Goal: Task Accomplishment & Management: Use online tool/utility

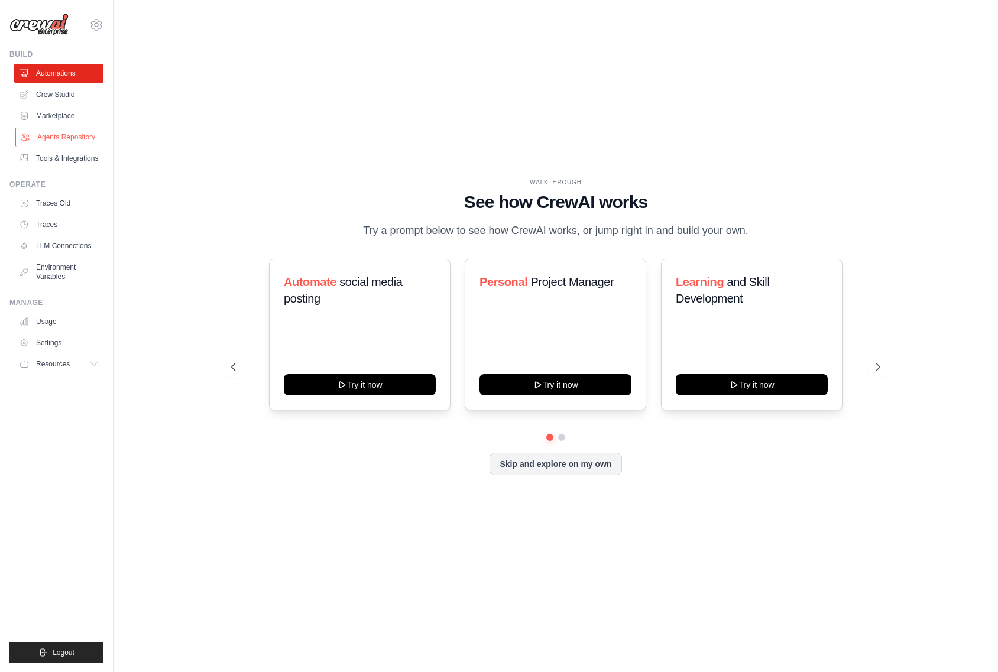
click at [72, 136] on link "Agents Repository" at bounding box center [59, 137] width 89 height 19
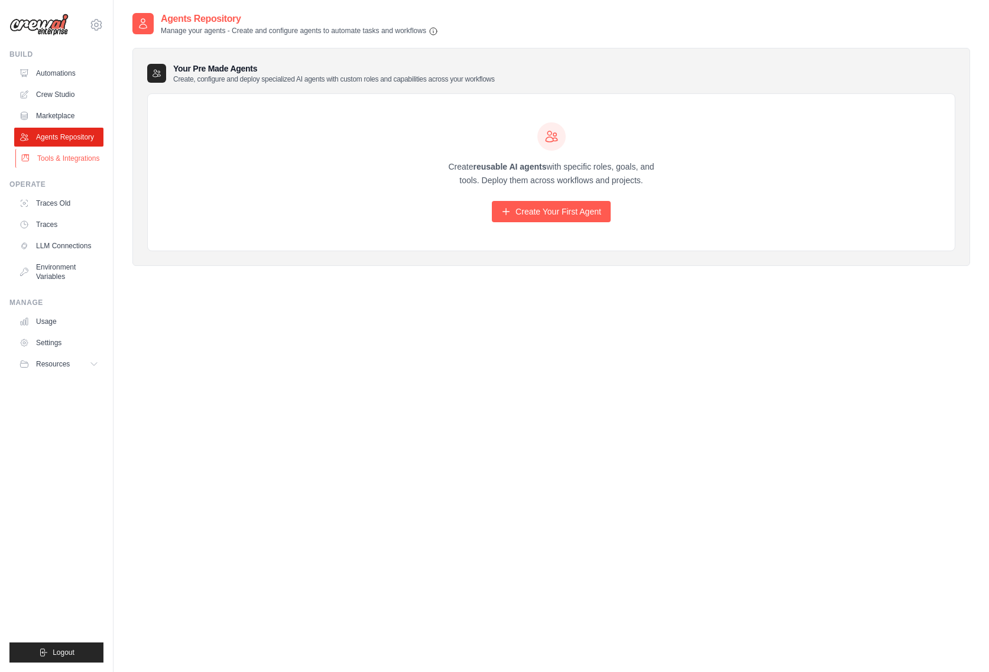
click at [44, 159] on link "Tools & Integrations" at bounding box center [59, 158] width 89 height 19
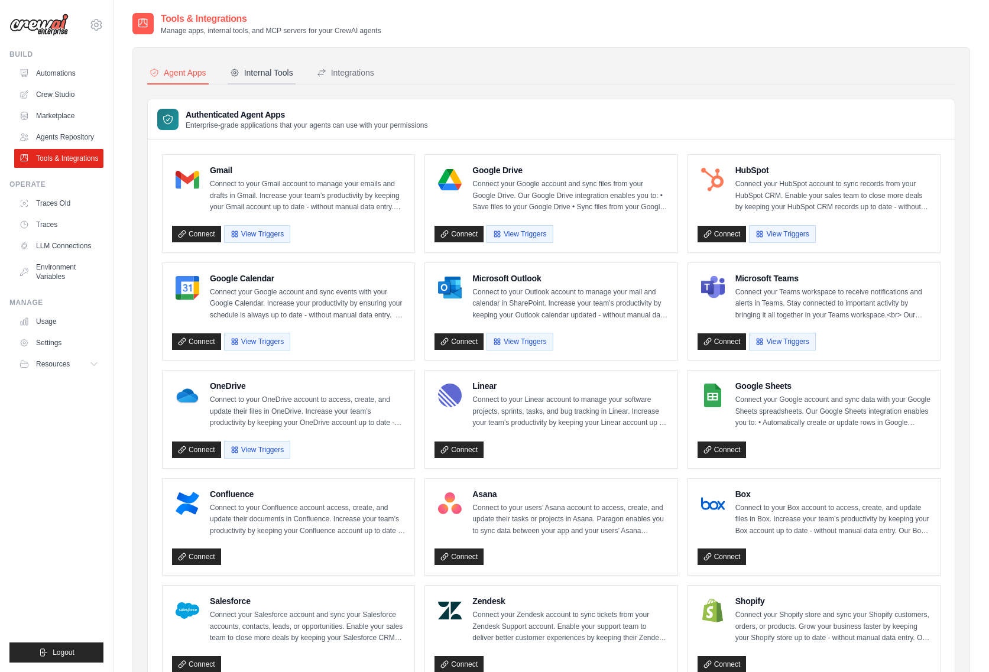
click at [250, 67] on div "Internal Tools" at bounding box center [261, 73] width 63 height 12
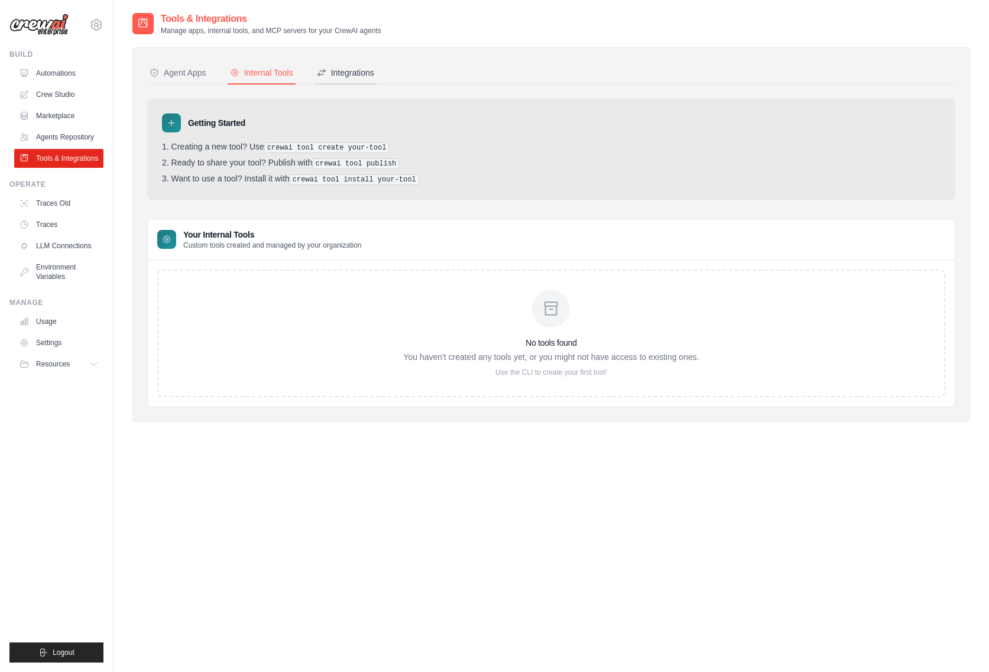
click at [337, 75] on div "Integrations" at bounding box center [345, 73] width 57 height 12
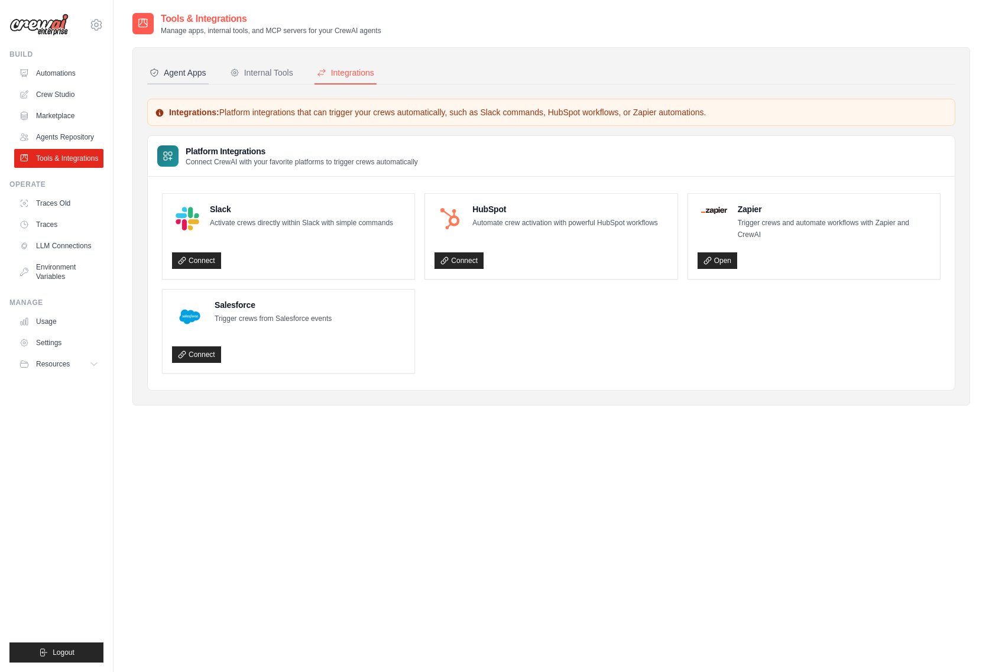
click at [172, 70] on div "Agent Apps" at bounding box center [178, 73] width 57 height 12
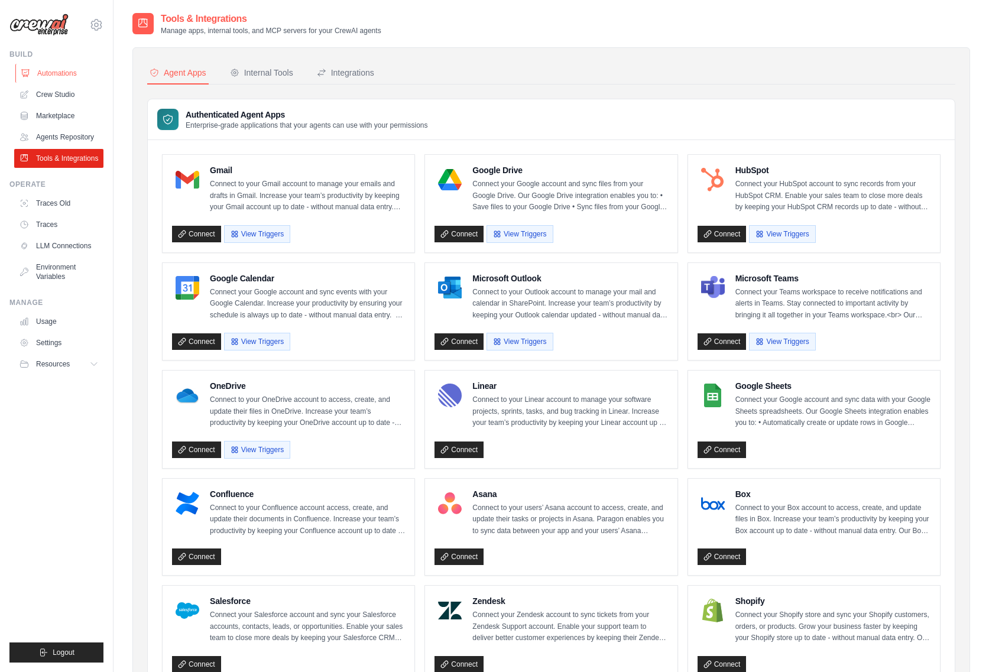
click at [42, 72] on link "Automations" at bounding box center [59, 73] width 89 height 19
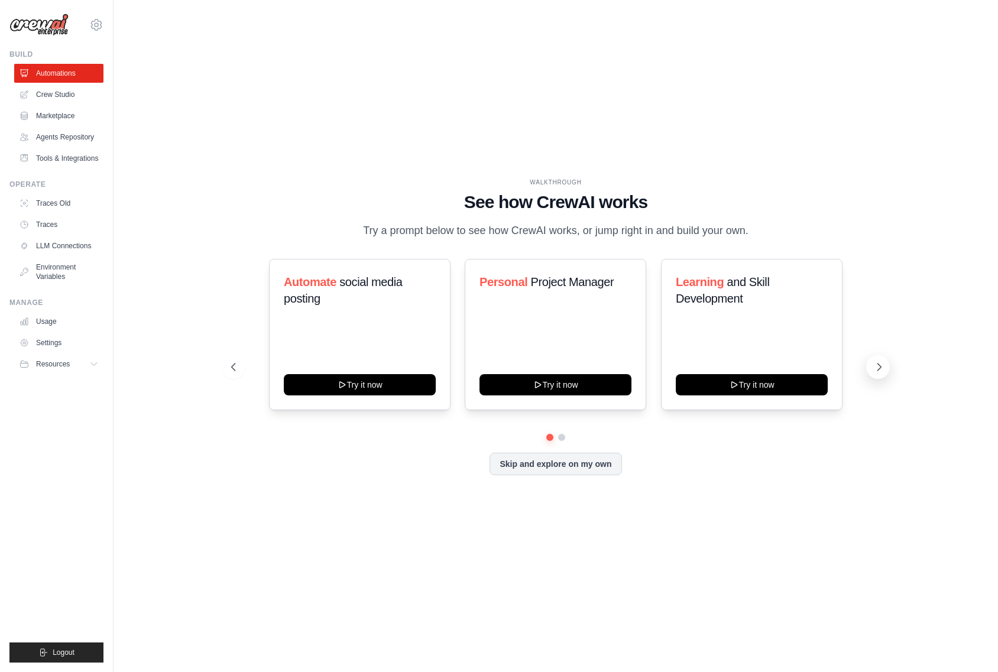
click at [877, 365] on icon at bounding box center [879, 367] width 12 height 12
click at [231, 365] on icon at bounding box center [232, 367] width 12 height 12
click at [48, 321] on link "Usage" at bounding box center [59, 321] width 89 height 19
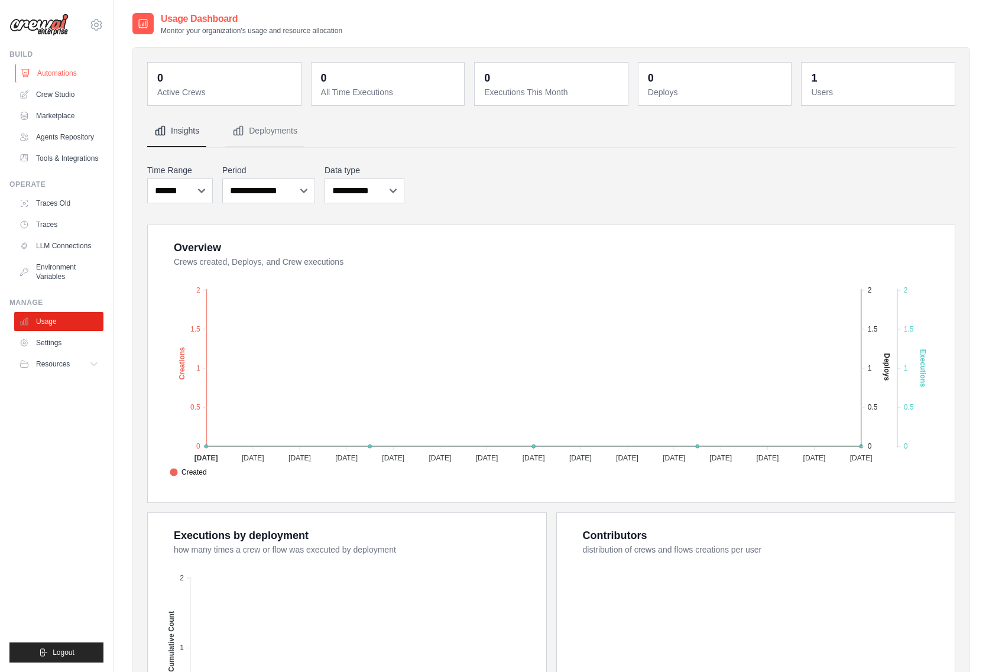
click at [50, 73] on link "Automations" at bounding box center [59, 73] width 89 height 19
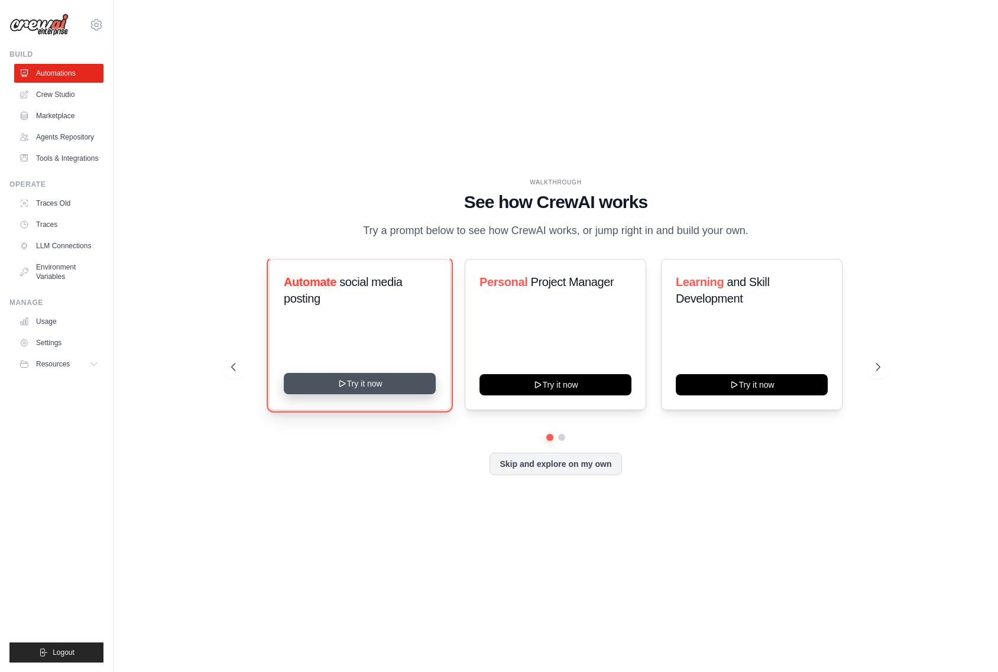
click at [341, 381] on icon at bounding box center [341, 384] width 5 height 6
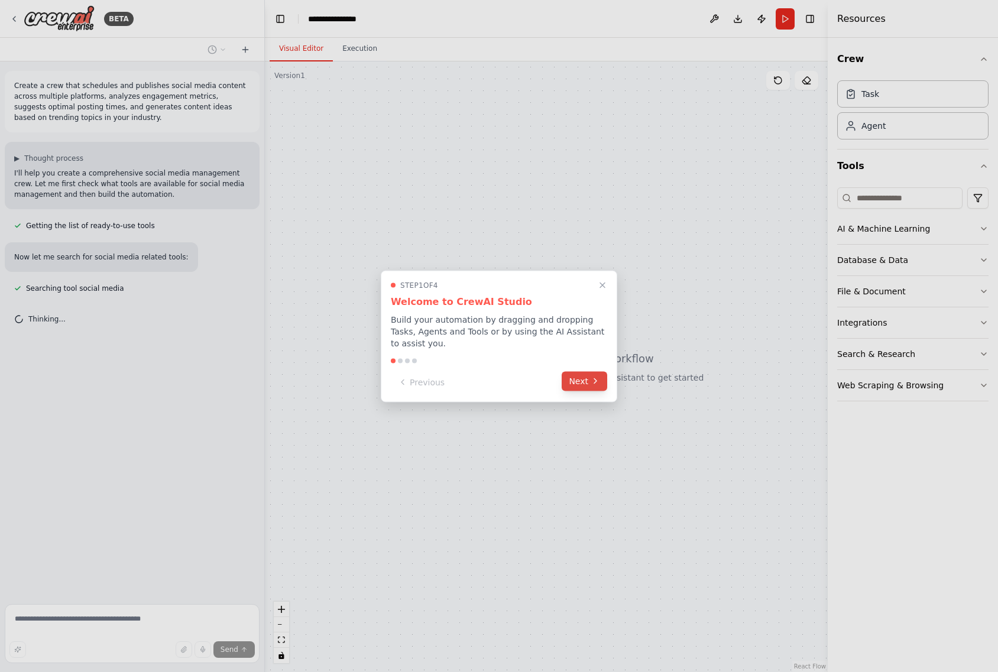
click at [583, 377] on button "Next" at bounding box center [585, 381] width 46 height 20
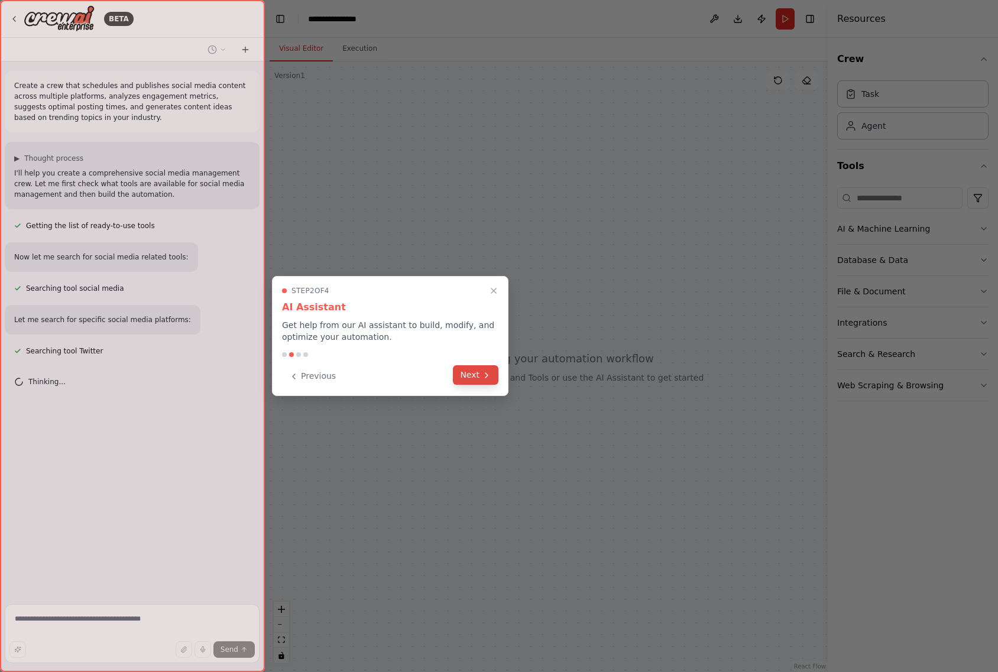
click at [483, 375] on icon at bounding box center [486, 375] width 9 height 9
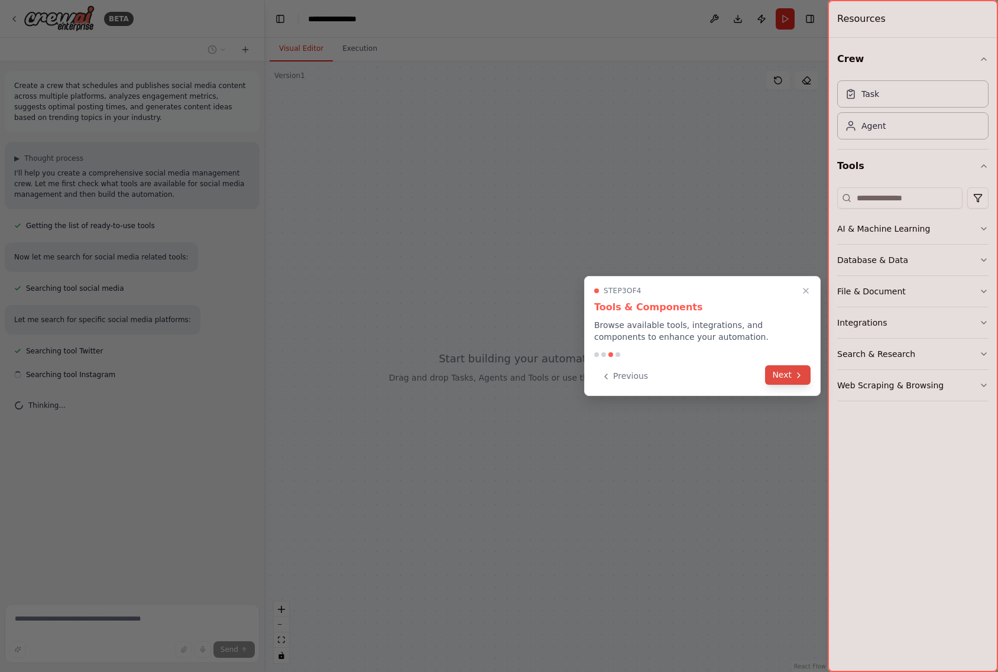
click at [791, 375] on button "Next" at bounding box center [788, 375] width 46 height 20
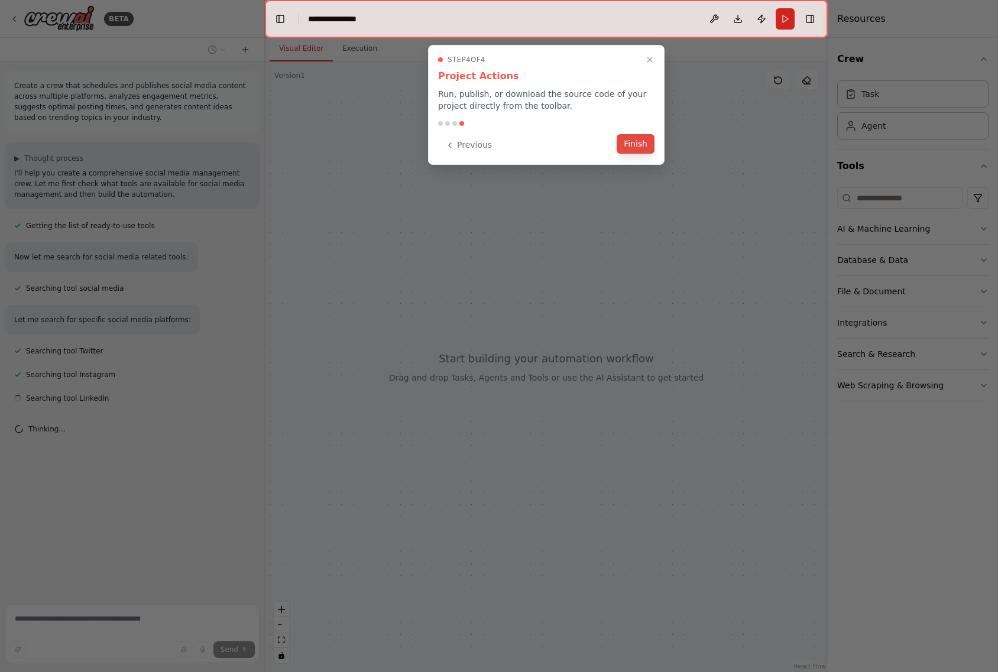
click at [633, 145] on button "Finish" at bounding box center [636, 144] width 38 height 20
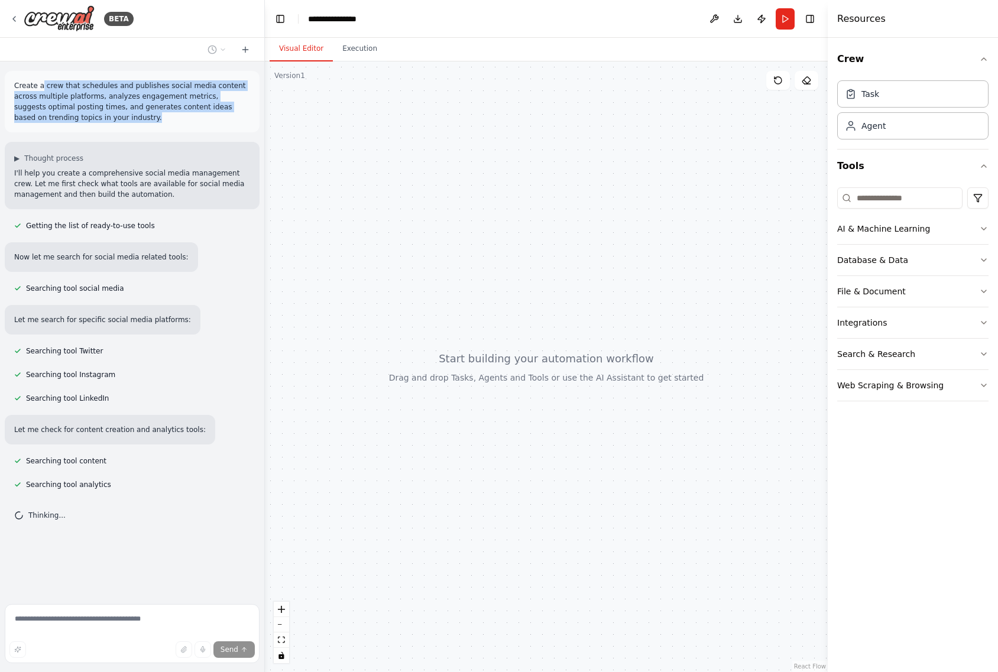
drag, startPoint x: 41, startPoint y: 87, endPoint x: 218, endPoint y: 115, distance: 179.6
click at [218, 115] on p "Create a crew that schedules and publishes social media content across multiple…" at bounding box center [132, 101] width 236 height 43
drag, startPoint x: 218, startPoint y: 115, endPoint x: 164, endPoint y: 112, distance: 53.9
click at [165, 112] on p "Create a crew that schedules and publishes social media content across multiple…" at bounding box center [132, 101] width 236 height 43
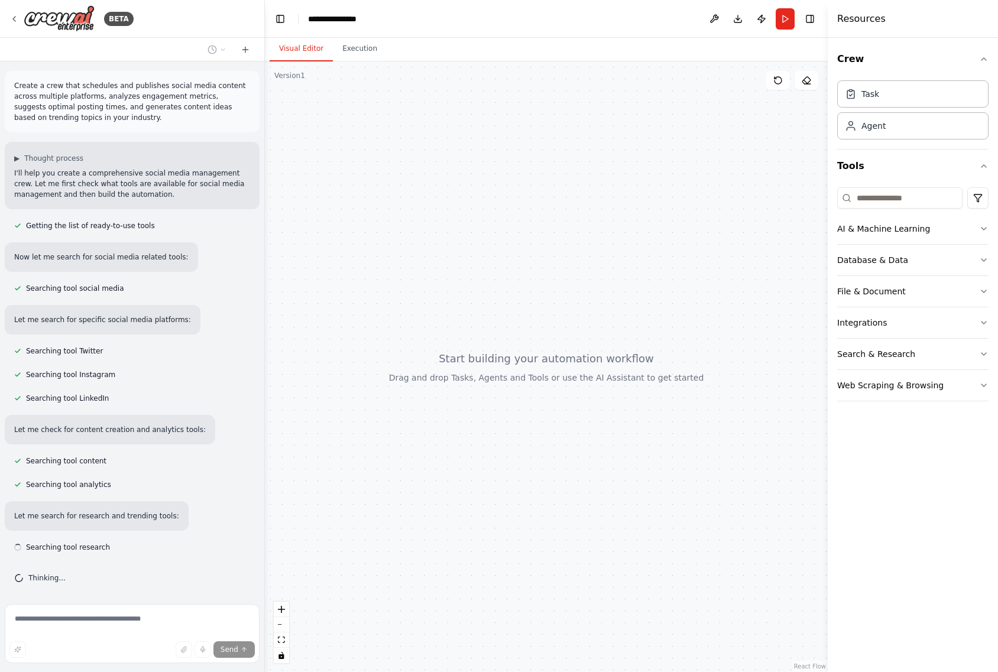
scroll to position [2, 0]
drag, startPoint x: 28, startPoint y: 170, endPoint x: 202, endPoint y: 195, distance: 175.1
click at [202, 195] on p "I'll help you create a comprehensive social media management crew. Let me first…" at bounding box center [132, 182] width 236 height 32
click at [198, 198] on div "▶ Thought process I'll help you create a comprehensive social media management …" at bounding box center [132, 173] width 255 height 67
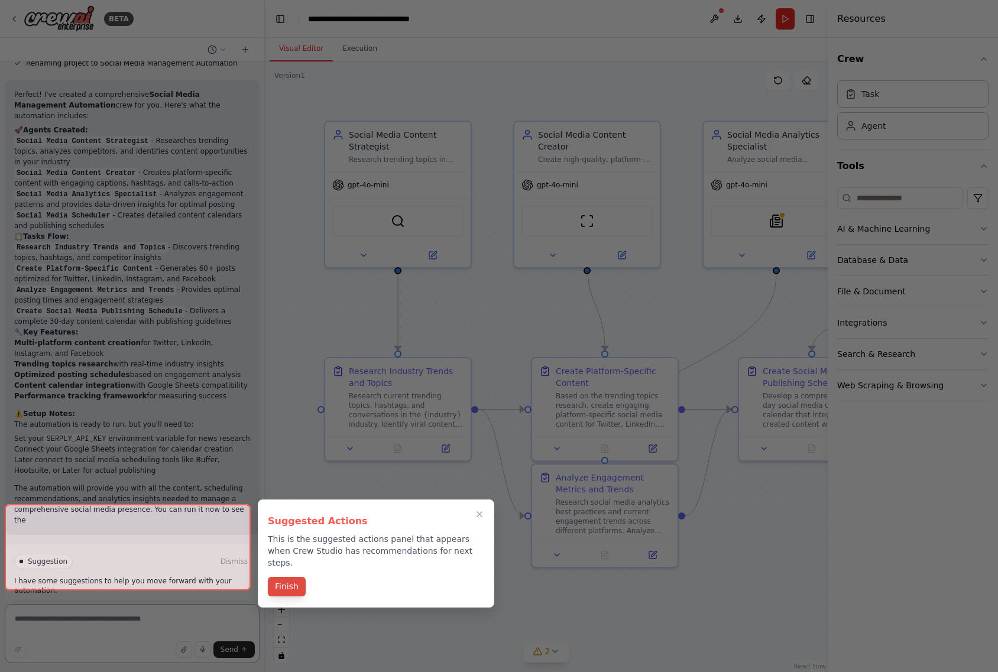
scroll to position [1177, 0]
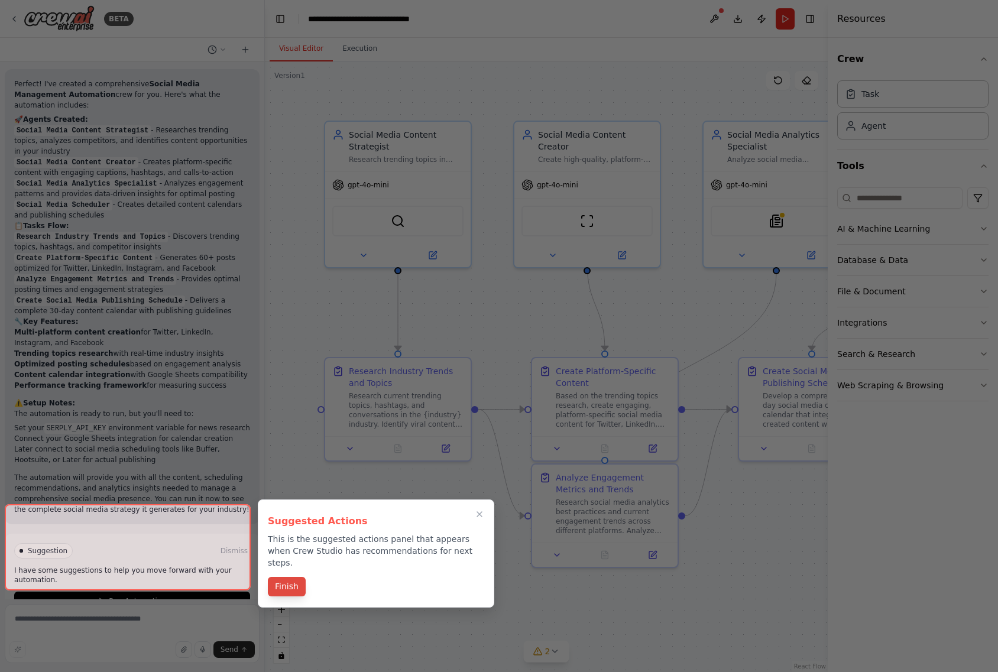
click at [274, 578] on button "Finish" at bounding box center [287, 587] width 38 height 20
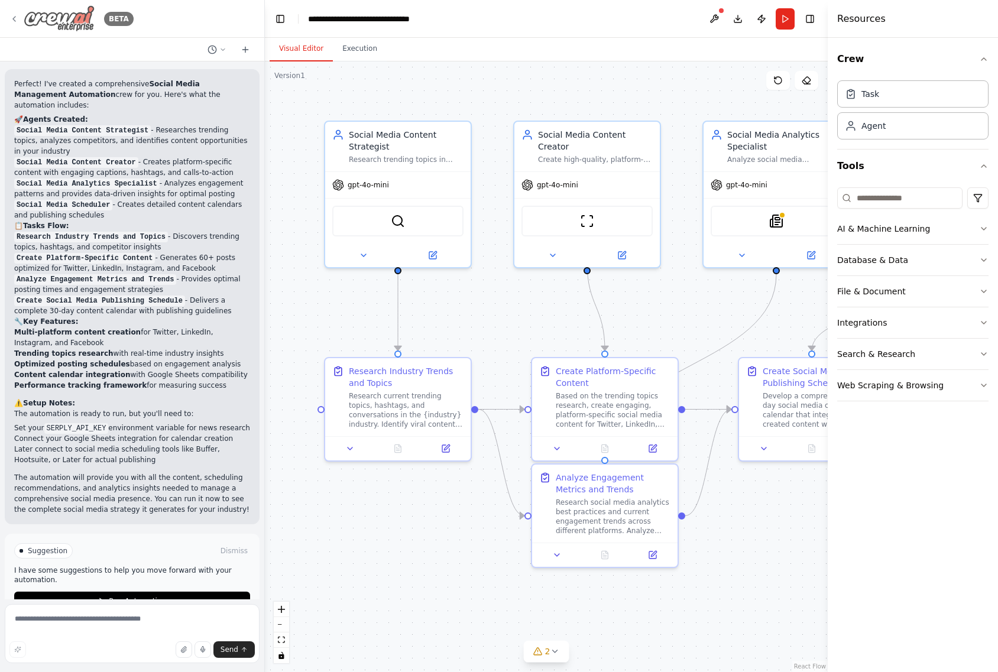
click at [14, 16] on icon at bounding box center [13, 18] width 9 height 9
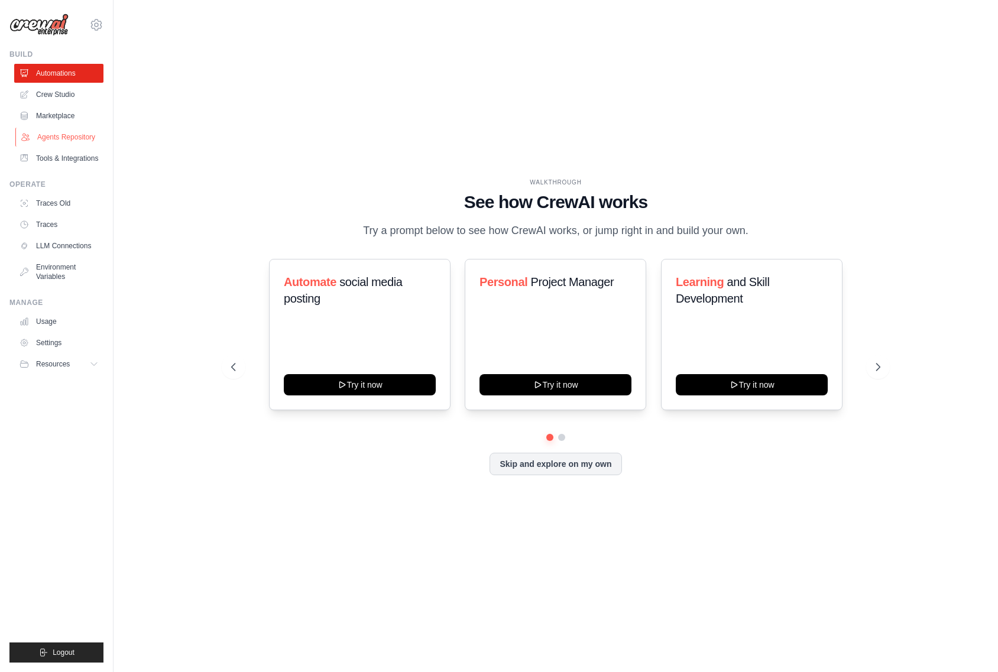
click at [62, 135] on link "Agents Repository" at bounding box center [59, 137] width 89 height 19
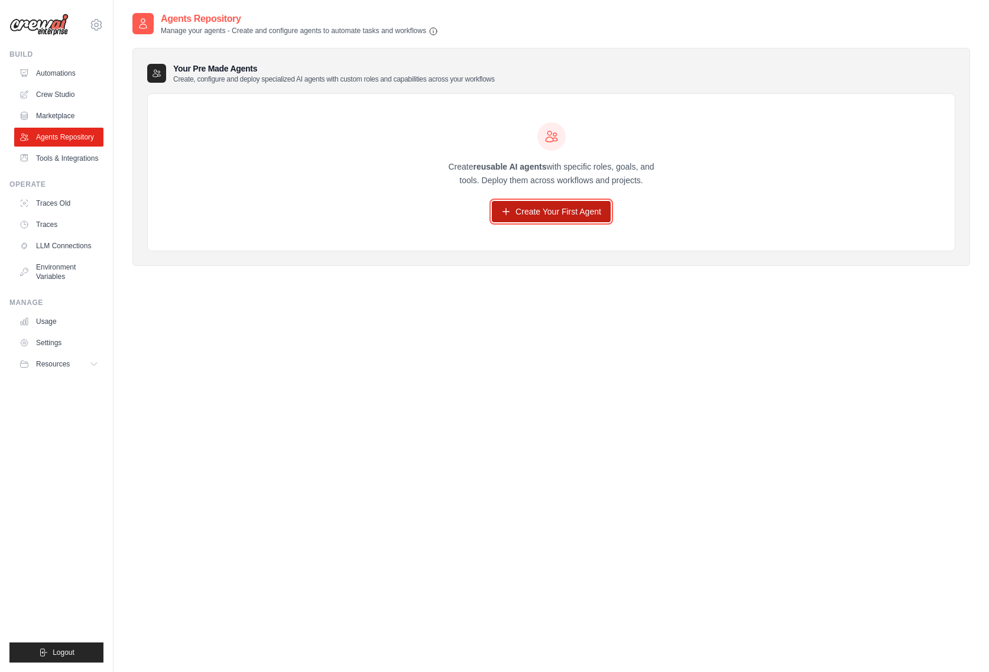
click at [526, 207] on link "Create Your First Agent" at bounding box center [551, 211] width 119 height 21
click at [75, 159] on link "Tools & Integrations" at bounding box center [59, 158] width 89 height 19
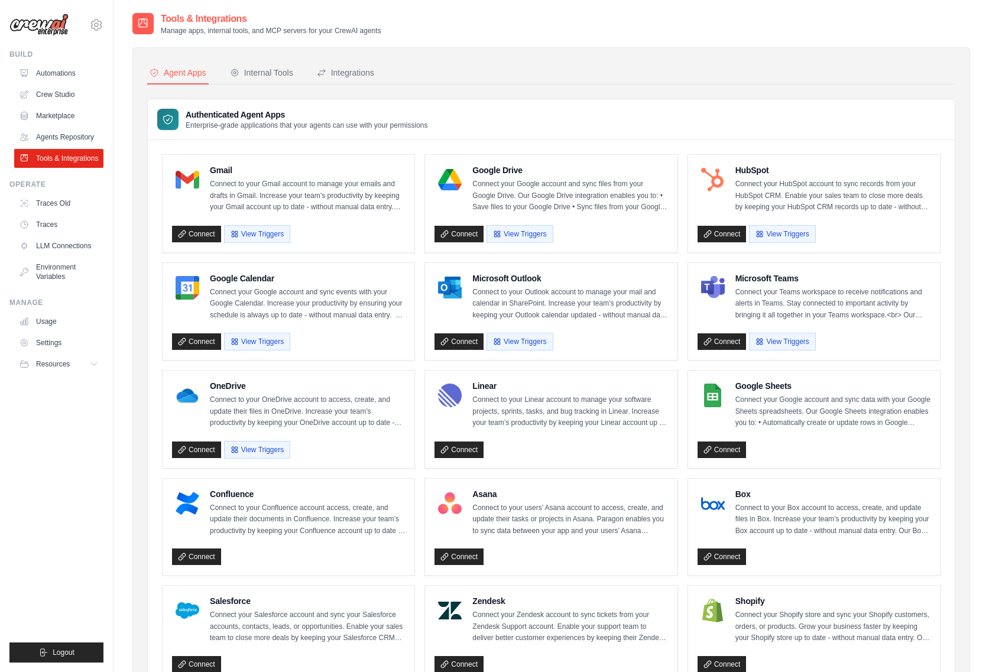
click at [943, 23] on div "Tools & Integrations Manage apps, internal tools, and MCP servers for your Crew…" at bounding box center [551, 24] width 838 height 24
click at [63, 246] on link "LLM Connections" at bounding box center [59, 246] width 89 height 19
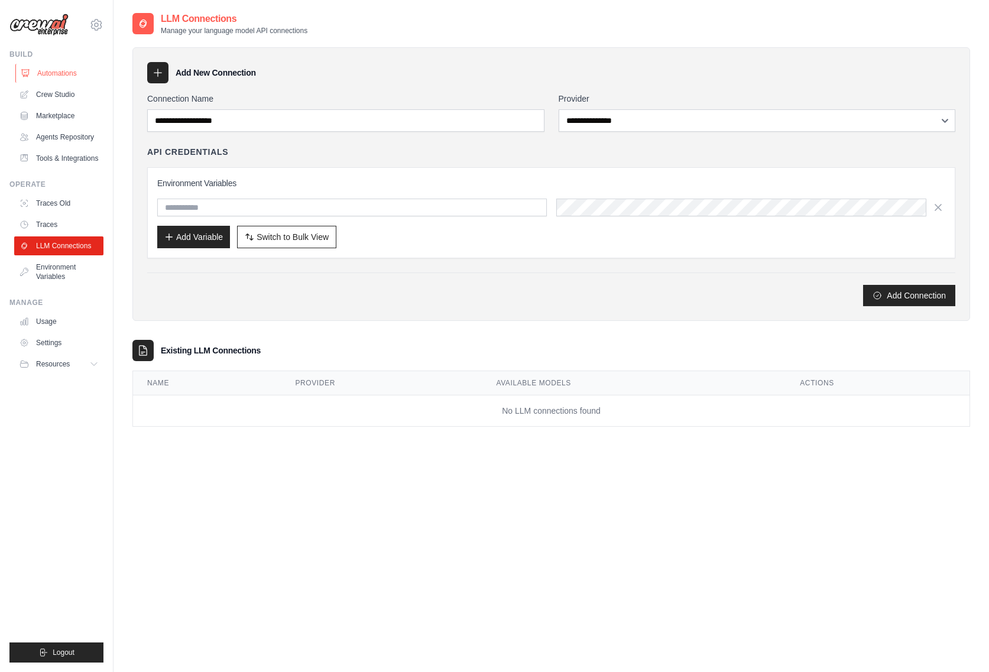
click at [50, 75] on link "Automations" at bounding box center [59, 73] width 89 height 19
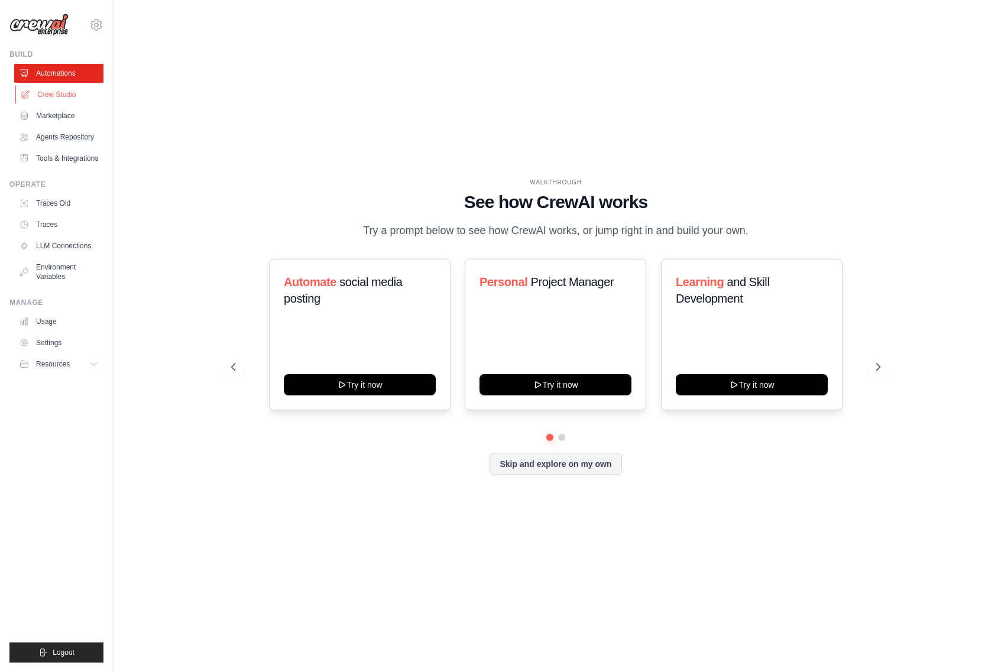
click at [56, 93] on link "Crew Studio" at bounding box center [59, 94] width 89 height 19
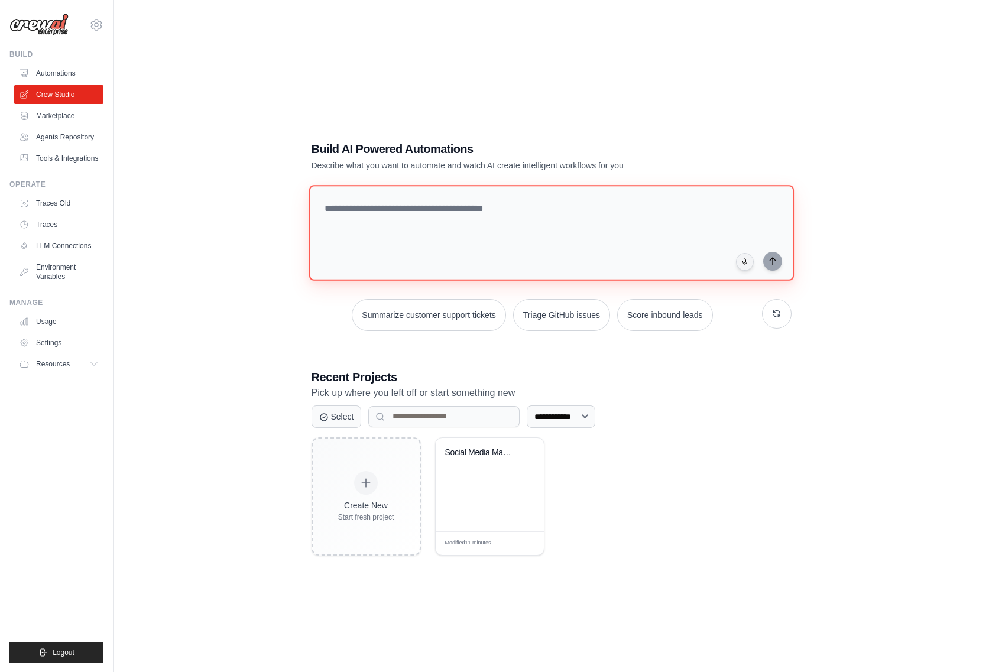
click at [435, 204] on textarea at bounding box center [551, 233] width 485 height 96
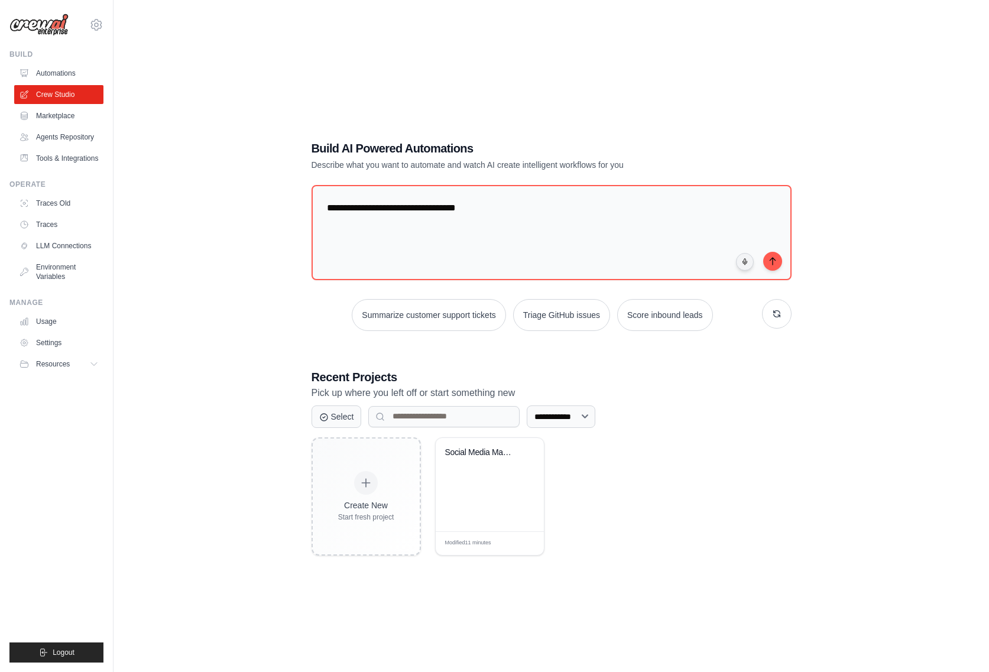
drag, startPoint x: 896, startPoint y: 186, endPoint x: 876, endPoint y: 192, distance: 21.0
click at [896, 186] on div "**********" at bounding box center [551, 348] width 838 height 672
drag, startPoint x: 536, startPoint y: 209, endPoint x: 250, endPoint y: 211, distance: 285.6
click at [250, 211] on div "**********" at bounding box center [551, 348] width 838 height 672
paste textarea "**********"
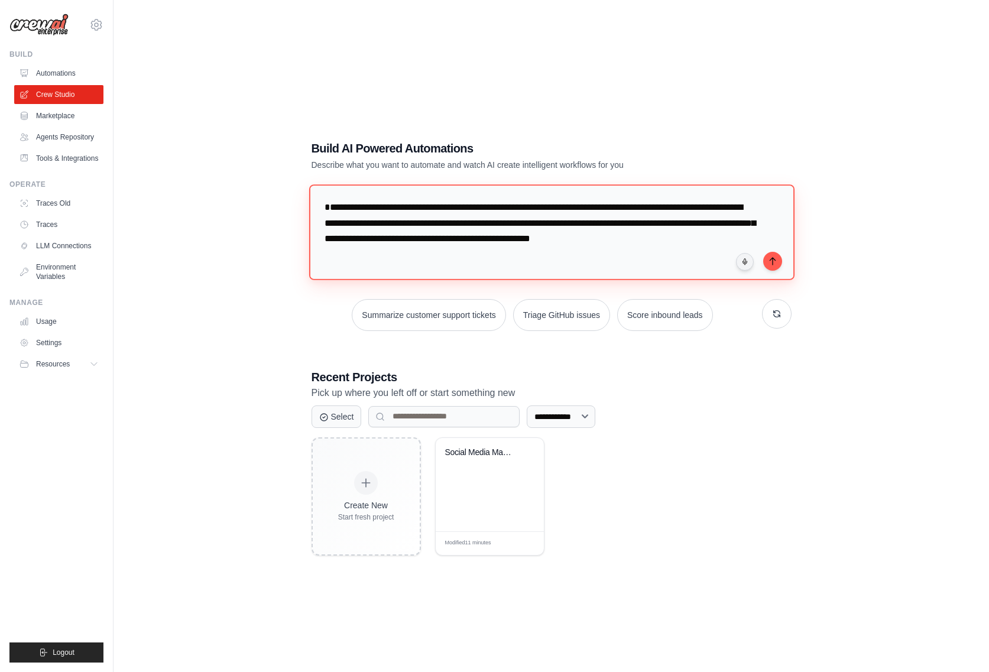
scroll to position [12, 0]
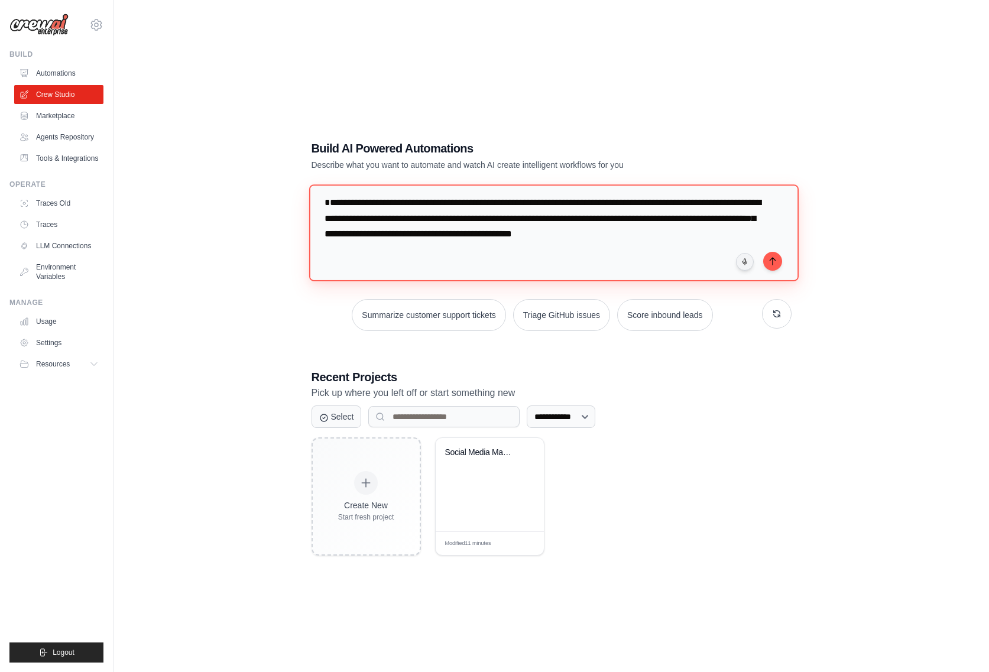
drag, startPoint x: 353, startPoint y: 211, endPoint x: 697, endPoint y: 233, distance: 344.2
click at [697, 233] on textarea "**********" at bounding box center [554, 232] width 490 height 96
click at [647, 239] on textarea "**********" at bounding box center [554, 232] width 490 height 96
click at [430, 256] on textarea "**********" at bounding box center [554, 232] width 490 height 96
type textarea "**********"
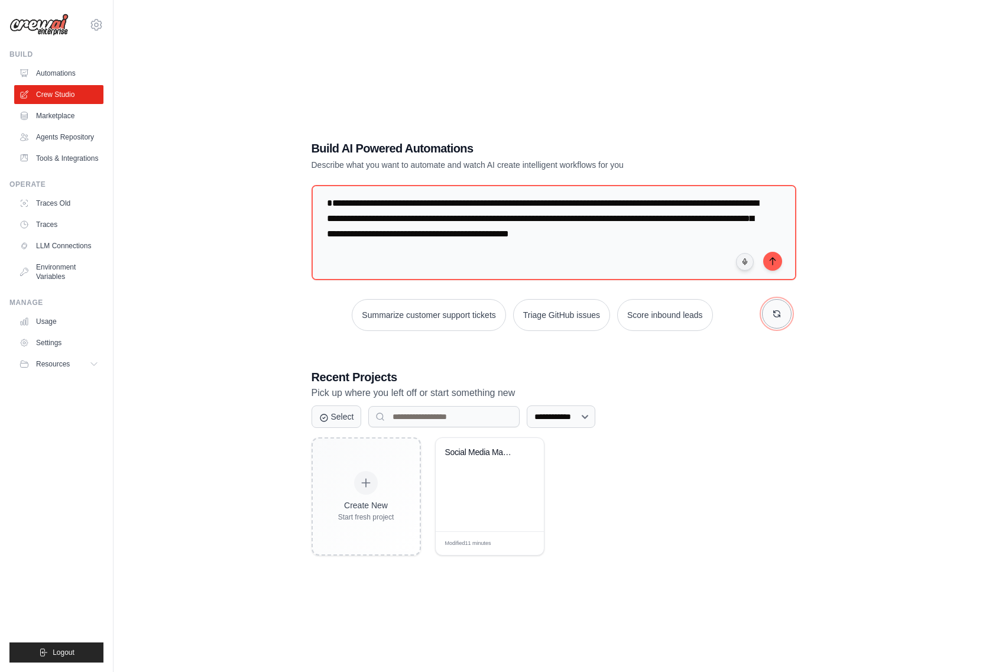
click at [779, 312] on icon "button" at bounding box center [776, 314] width 7 height 7
click at [420, 258] on textarea "**********" at bounding box center [554, 232] width 490 height 96
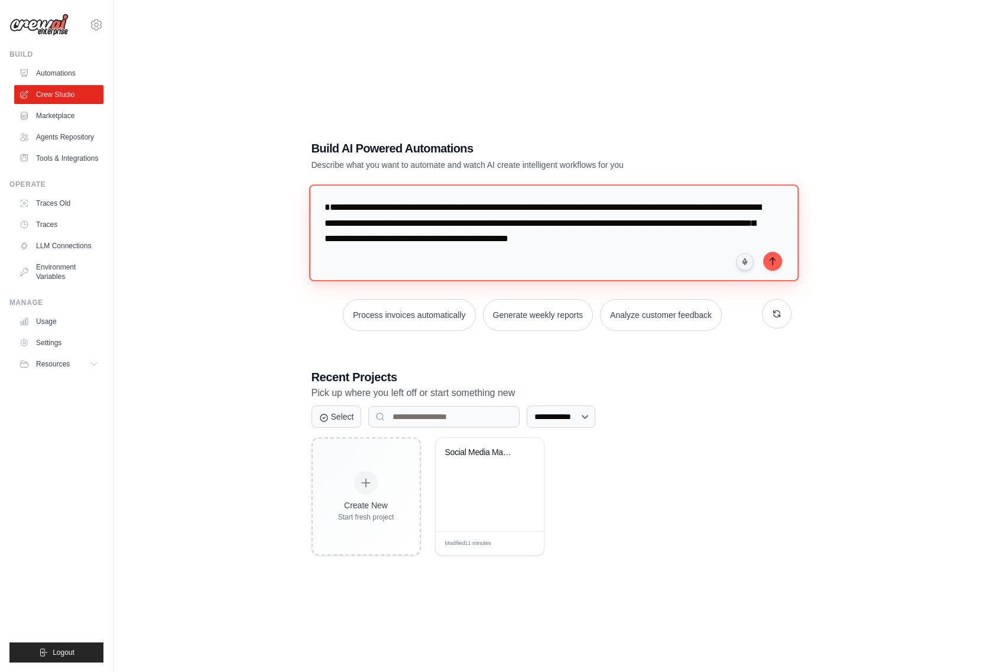
drag, startPoint x: 423, startPoint y: 257, endPoint x: 292, endPoint y: 197, distance: 144.2
click at [292, 197] on div "**********" at bounding box center [551, 348] width 838 height 672
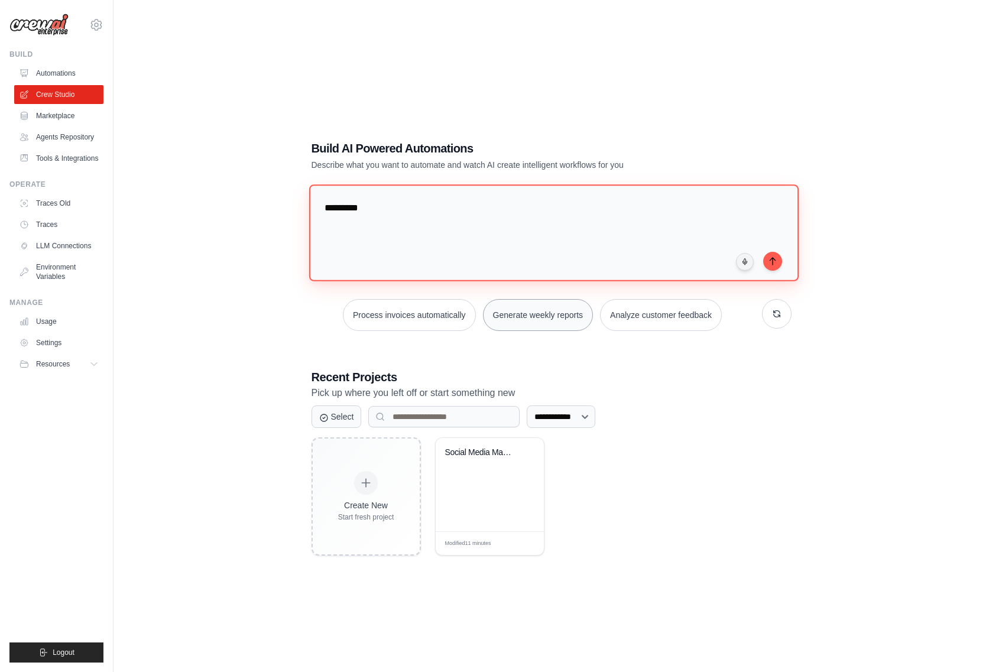
type textarea "********"
click at [545, 318] on button "Generate weekly reports" at bounding box center [538, 315] width 111 height 32
click at [455, 242] on textarea "**********" at bounding box center [552, 233] width 480 height 95
drag, startPoint x: 362, startPoint y: 204, endPoint x: 617, endPoint y: 250, distance: 258.9
click at [618, 245] on textarea "**********" at bounding box center [552, 233] width 480 height 95
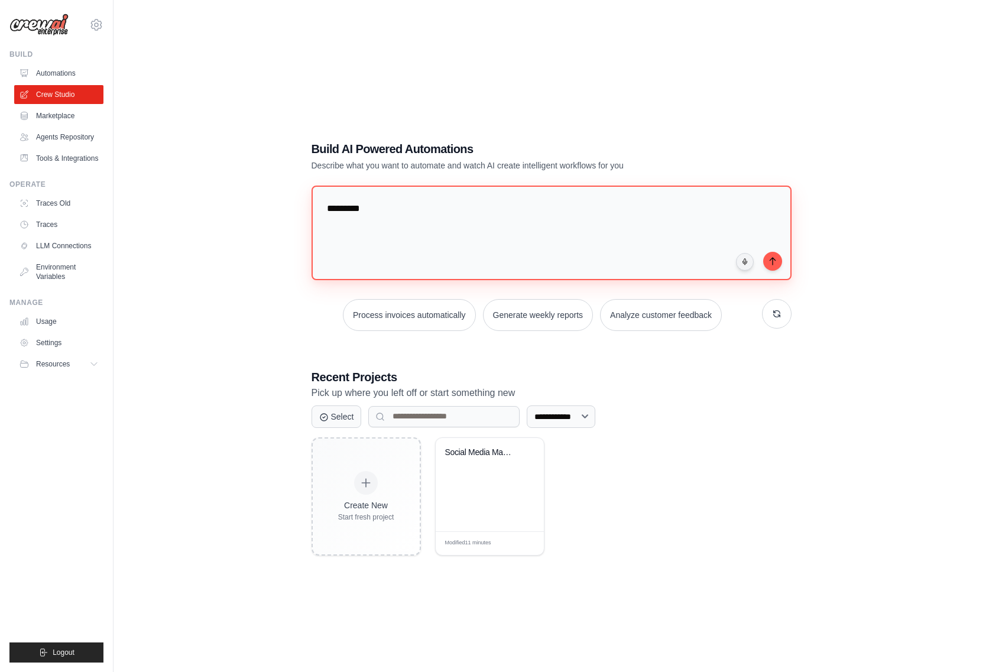
click at [617, 250] on textarea "**********" at bounding box center [552, 233] width 480 height 95
click at [519, 251] on textarea "**********" at bounding box center [552, 233] width 480 height 95
click at [775, 258] on icon "submit" at bounding box center [772, 260] width 9 height 9
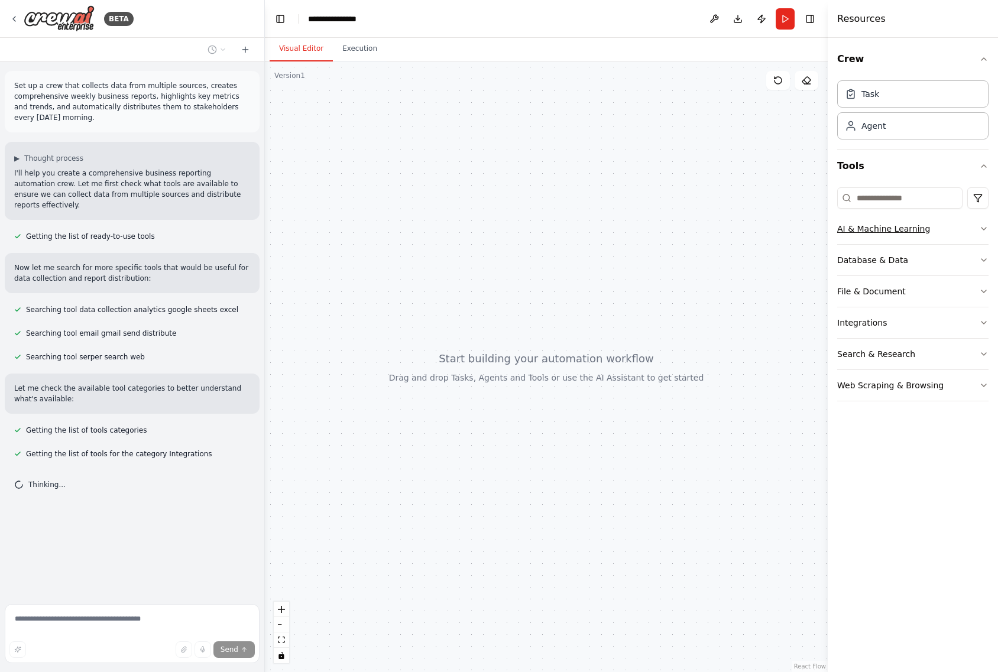
click at [984, 229] on icon "button" at bounding box center [983, 228] width 9 height 9
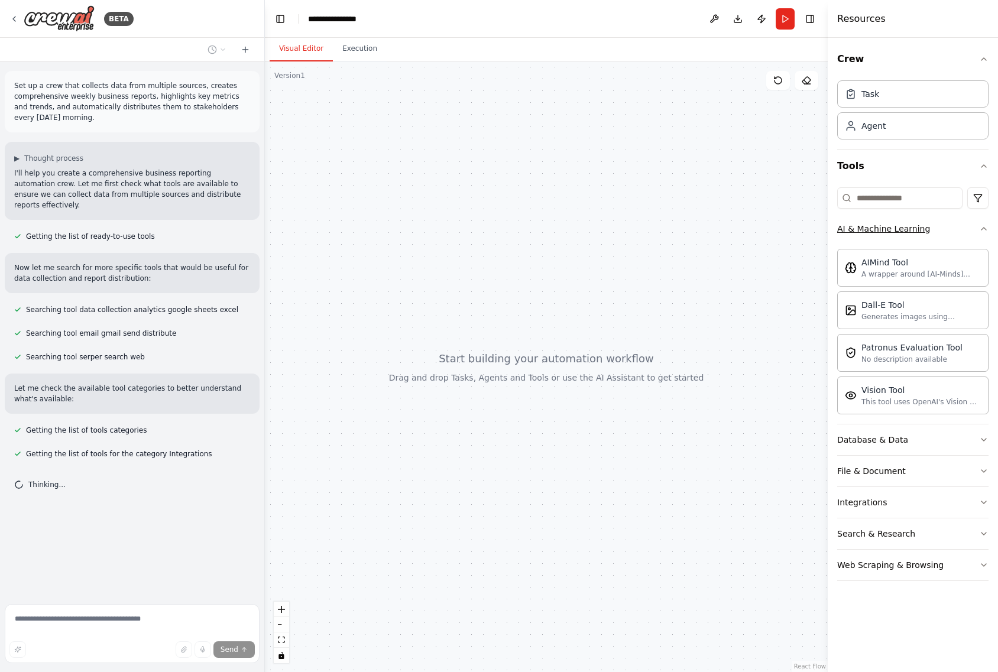
click at [984, 227] on icon "button" at bounding box center [983, 228] width 9 height 9
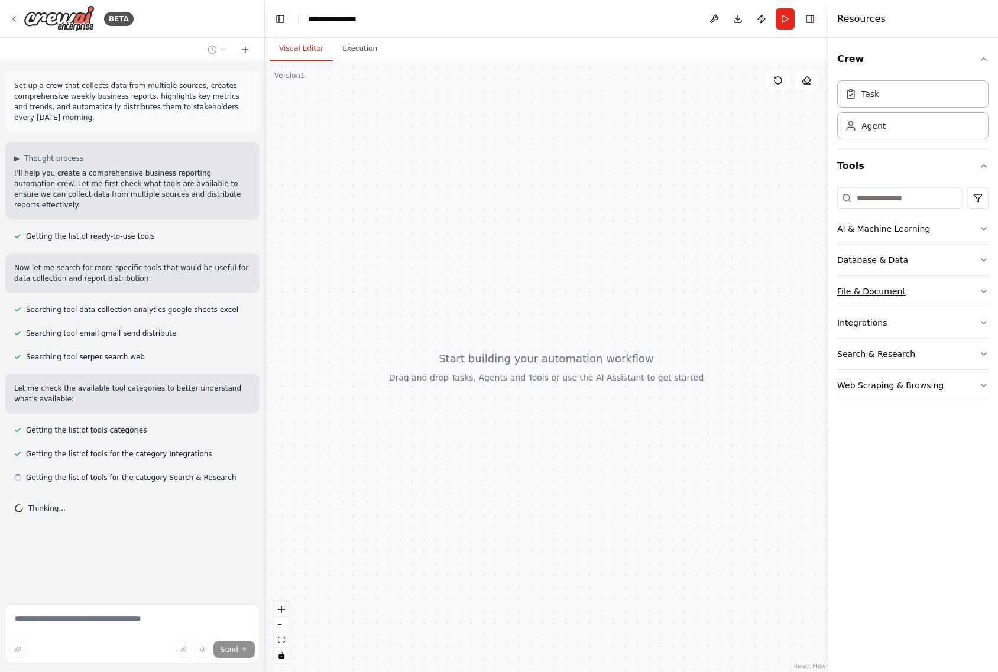
click at [982, 289] on icon "button" at bounding box center [983, 291] width 9 height 9
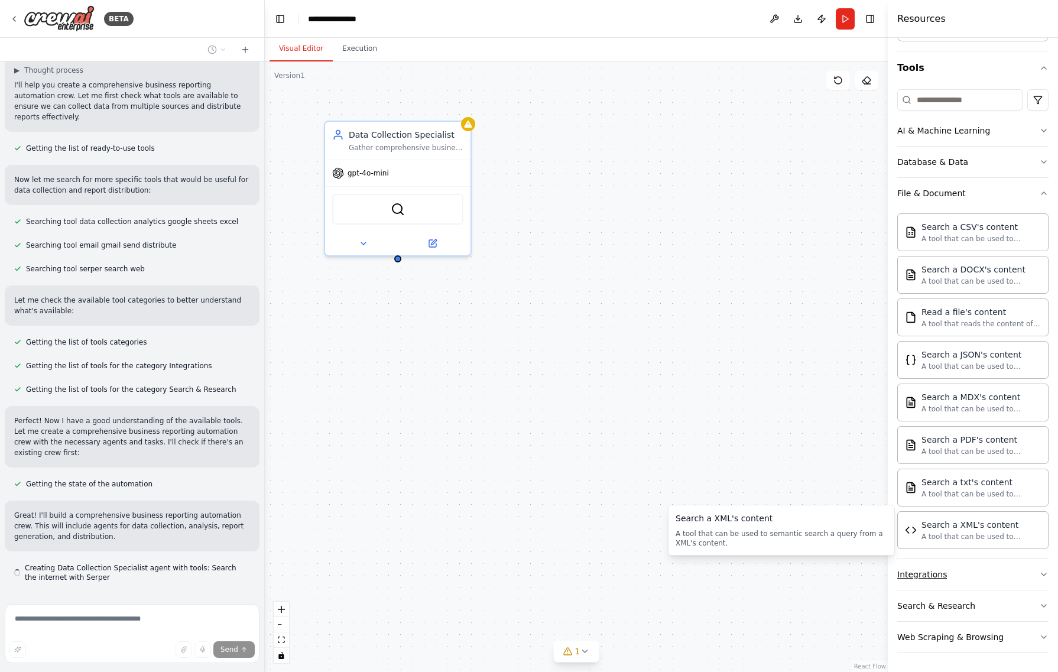
scroll to position [99, 0]
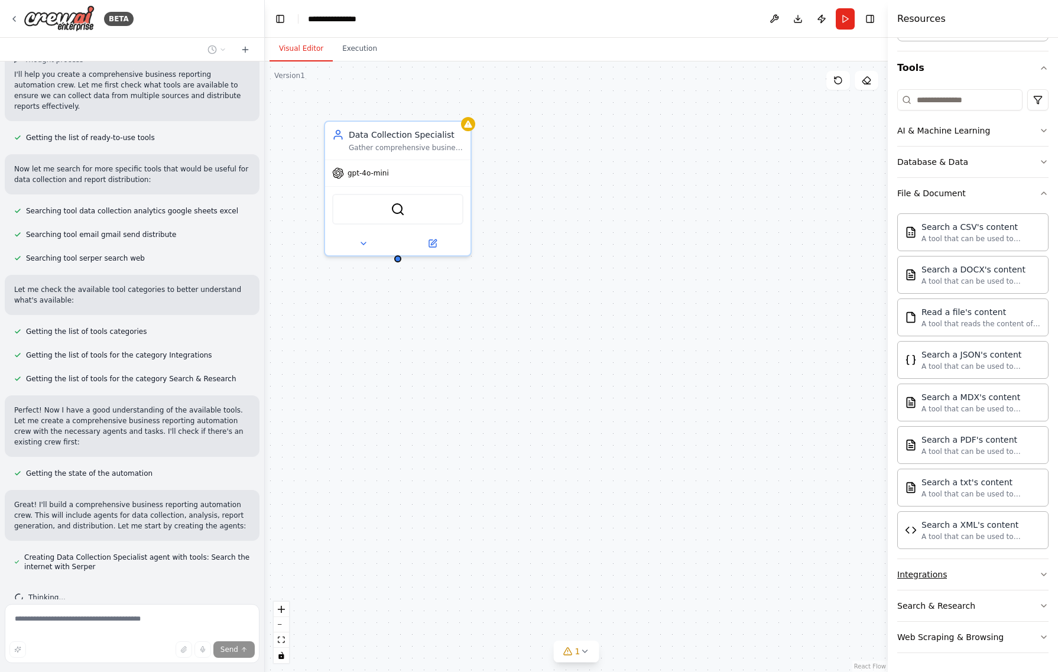
click at [998, 571] on icon "button" at bounding box center [1043, 574] width 9 height 9
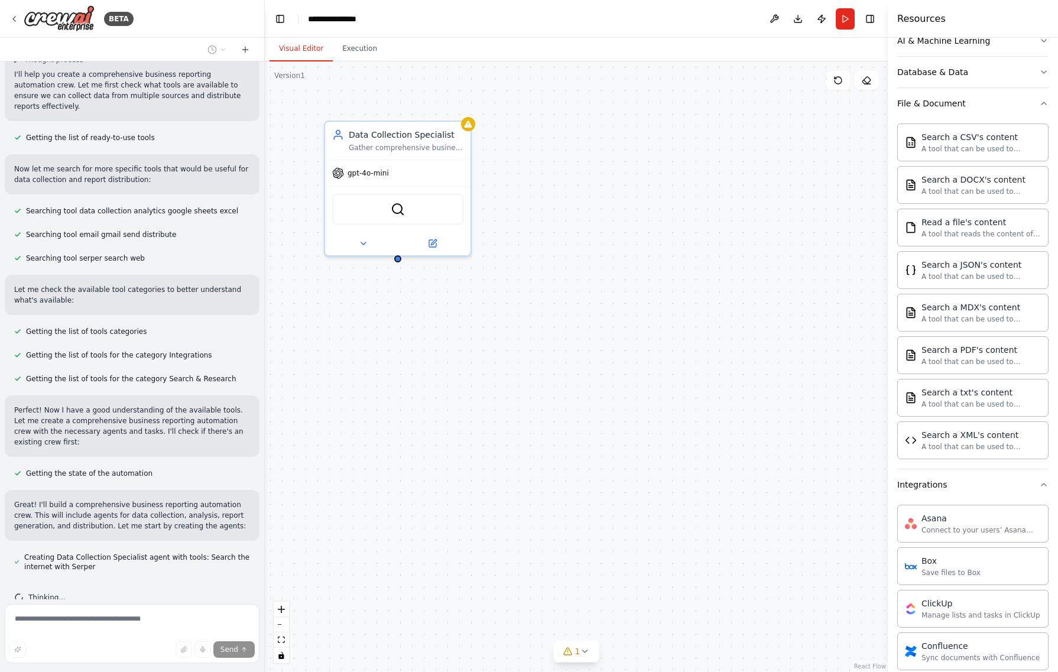
scroll to position [276, 0]
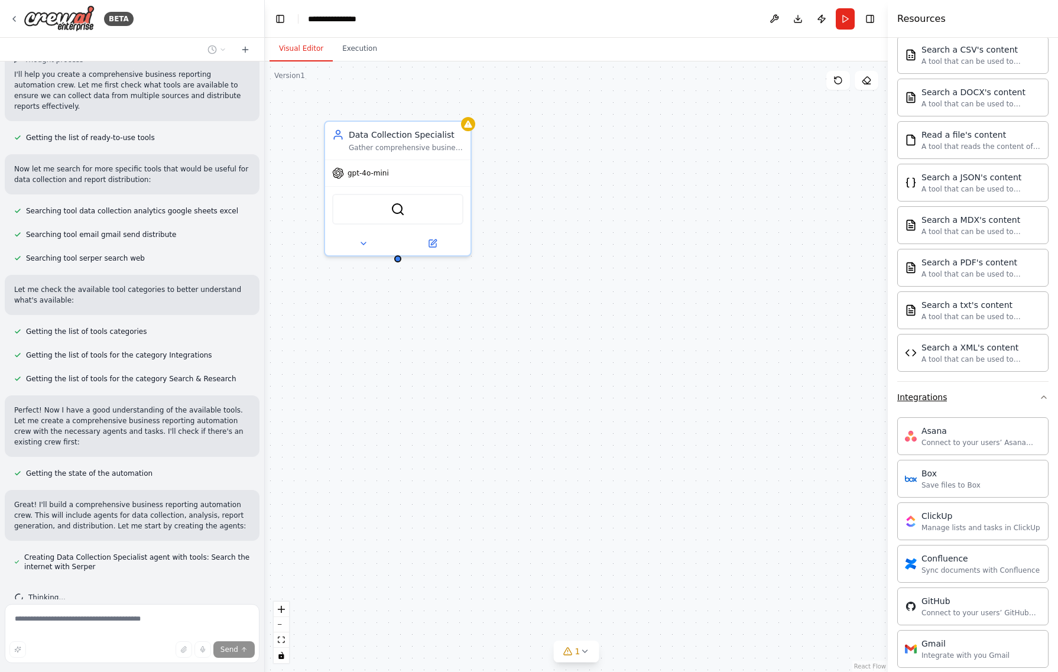
click at [998, 394] on button "Integrations" at bounding box center [973, 397] width 151 height 31
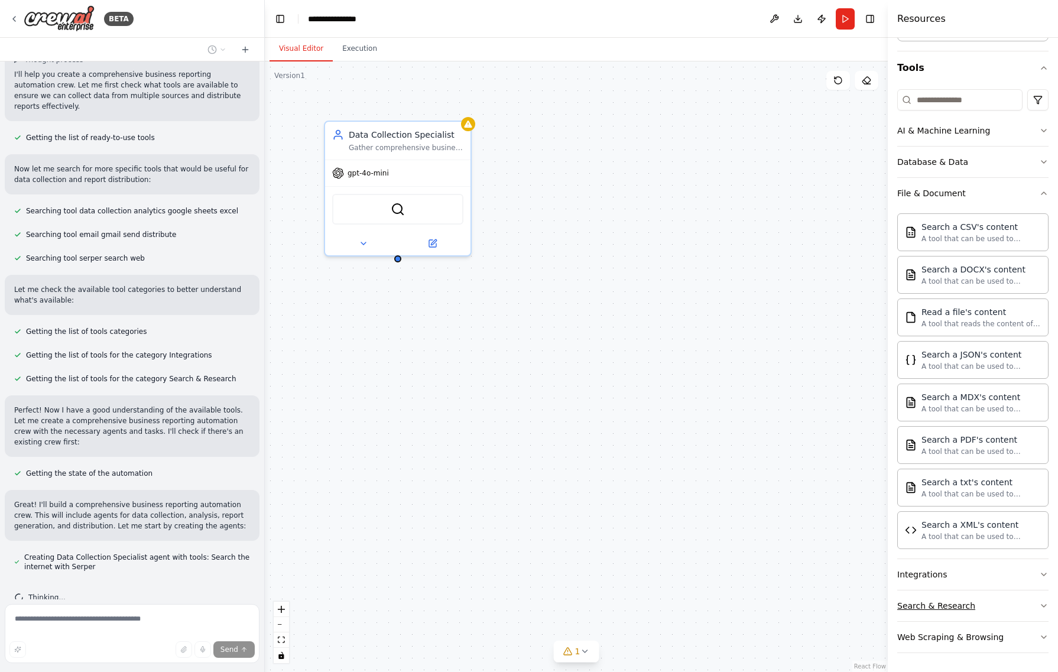
click at [998, 600] on button "Search & Research" at bounding box center [973, 606] width 151 height 31
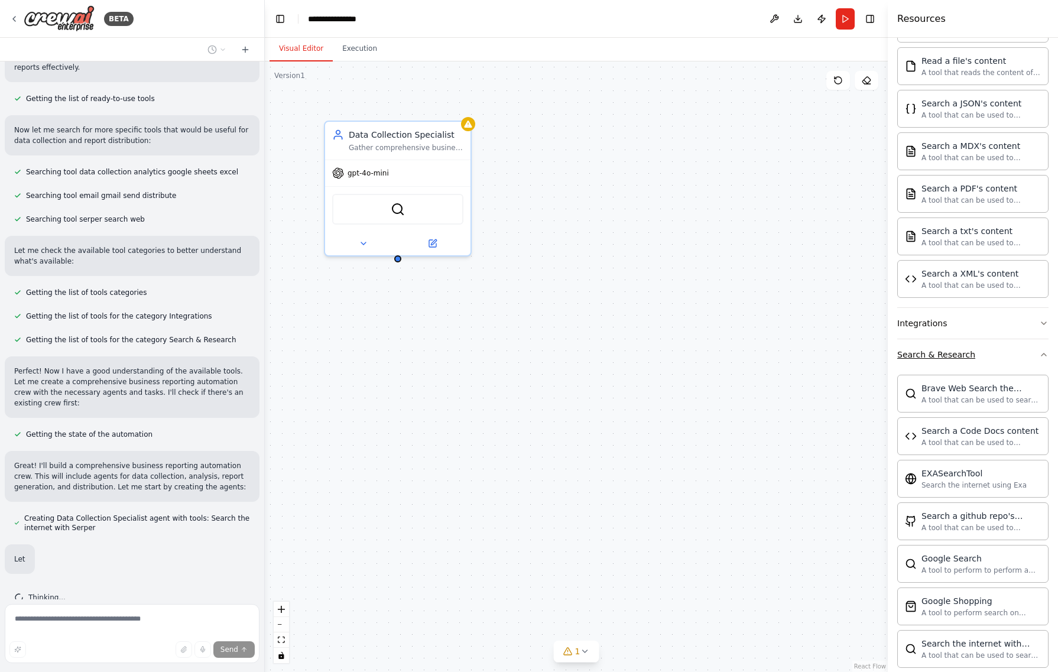
scroll to position [171, 0]
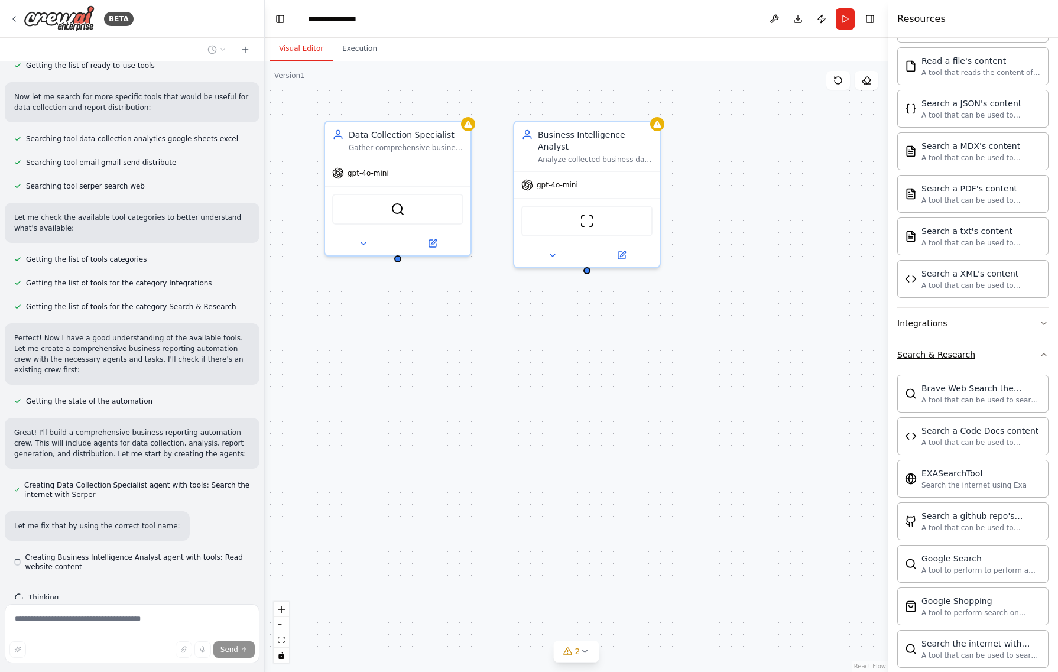
drag, startPoint x: 984, startPoint y: 359, endPoint x: 999, endPoint y: 355, distance: 15.4
click at [984, 358] on button "Search & Research" at bounding box center [973, 354] width 151 height 31
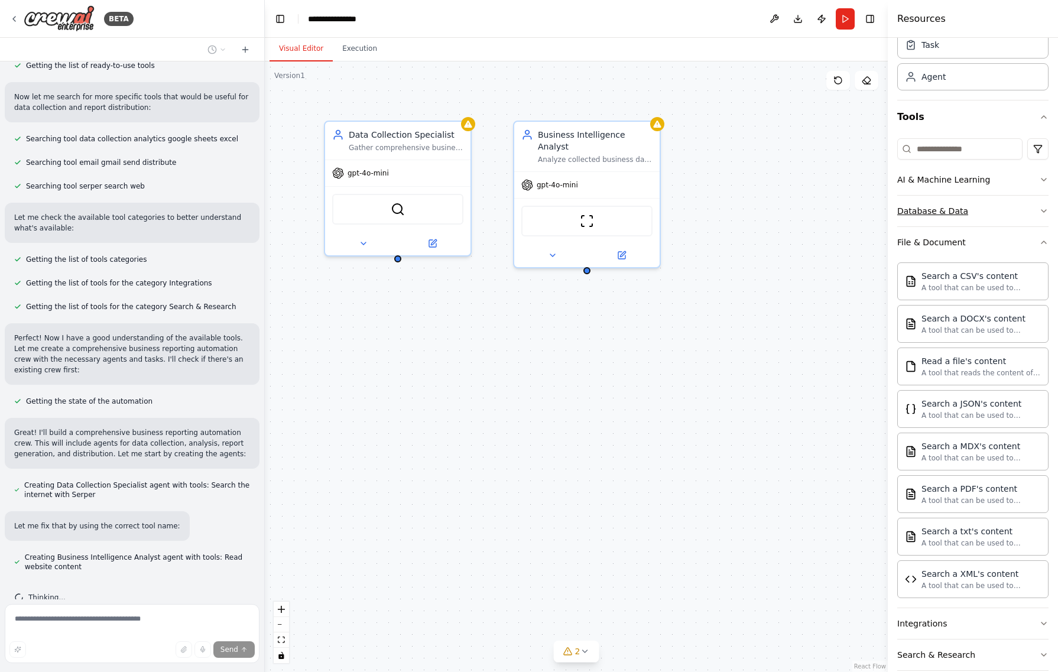
scroll to position [0, 0]
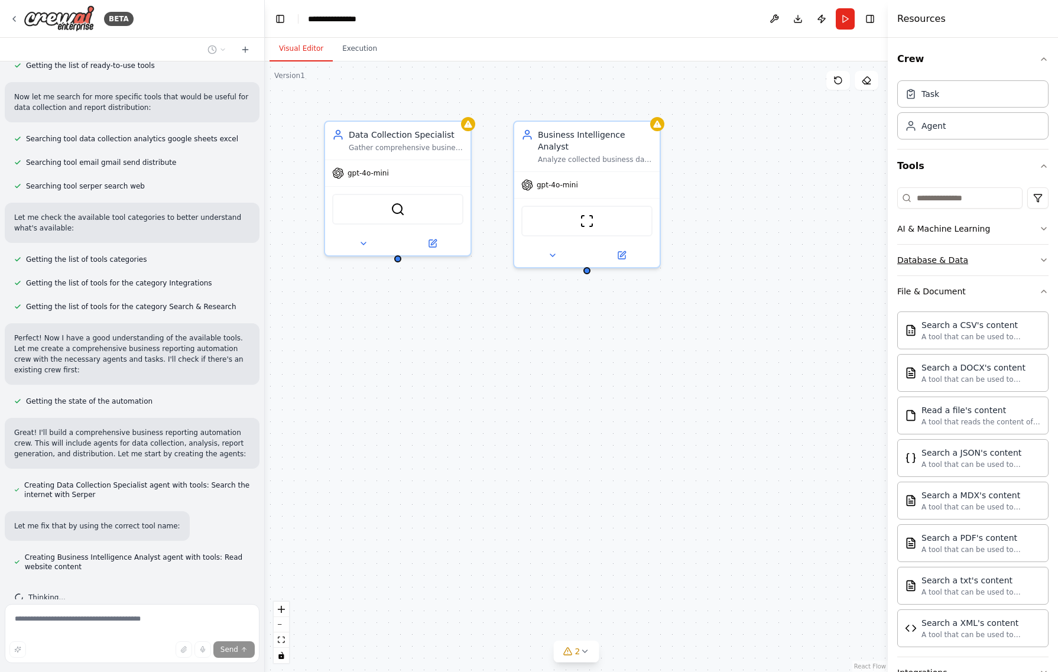
click at [997, 259] on button "Database & Data" at bounding box center [973, 260] width 151 height 31
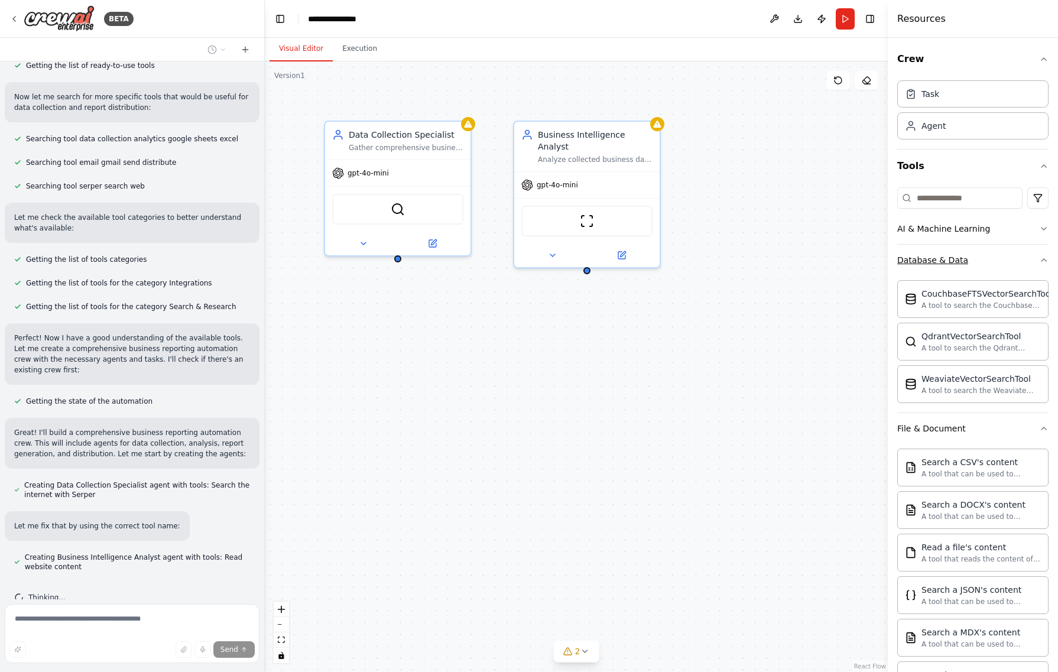
click at [996, 257] on button "Database & Data" at bounding box center [973, 260] width 151 height 31
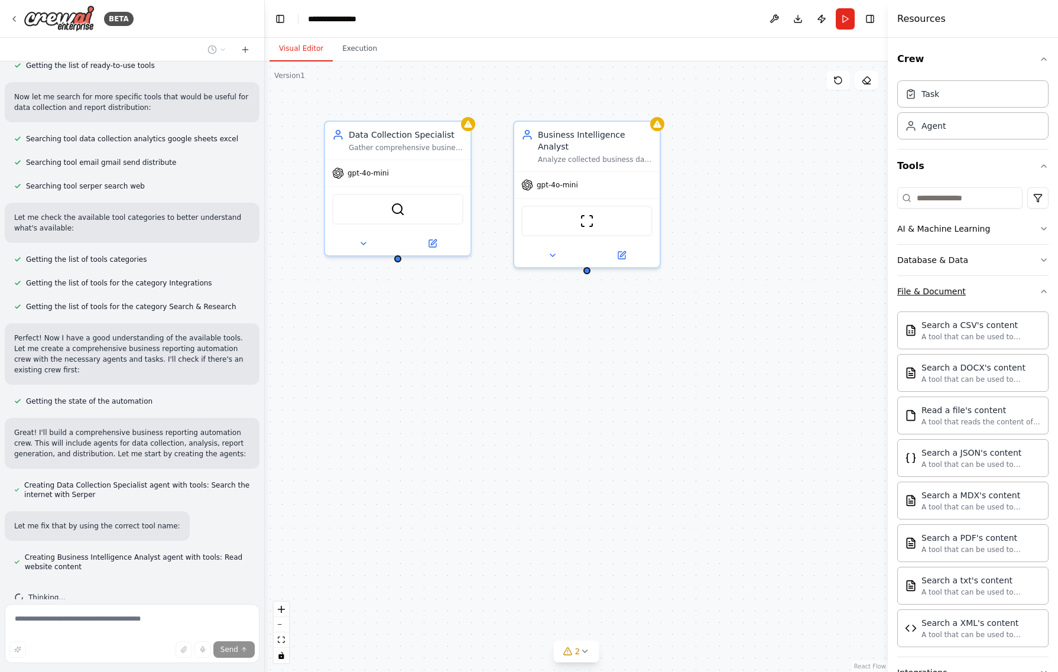
click at [998, 291] on button "File & Document" at bounding box center [973, 291] width 151 height 31
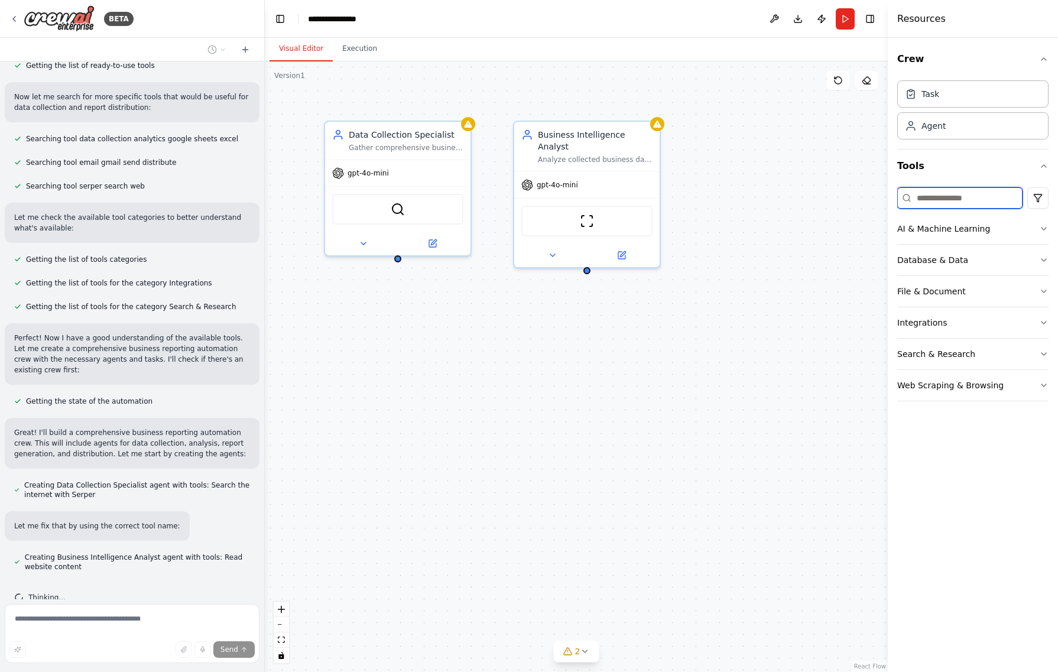
drag, startPoint x: 947, startPoint y: 199, endPoint x: 957, endPoint y: 201, distance: 10.3
click at [947, 199] on input at bounding box center [960, 197] width 125 height 21
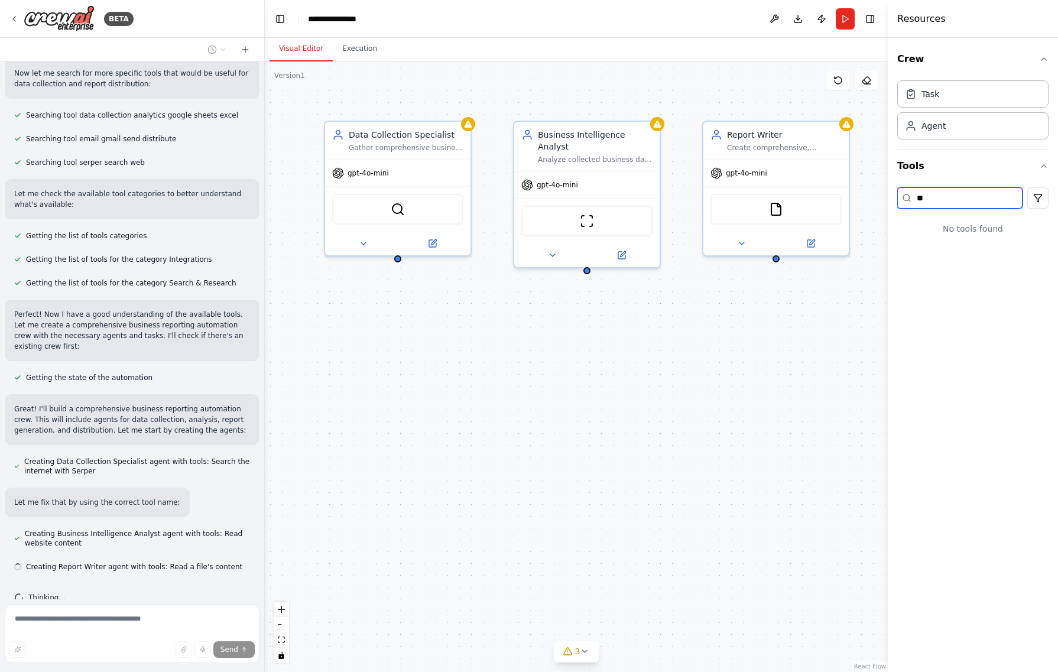
type input "*"
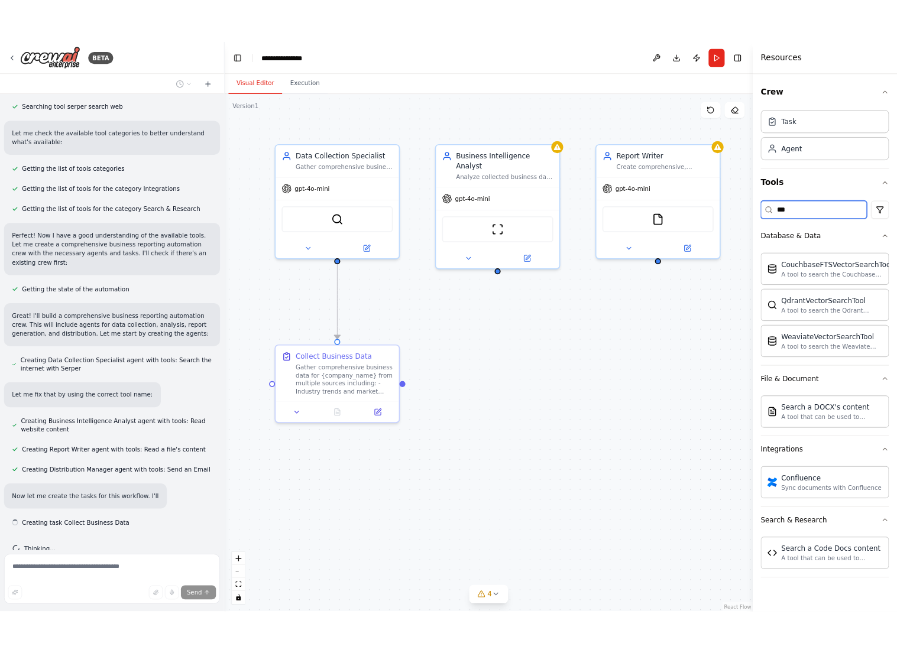
scroll to position [292, 0]
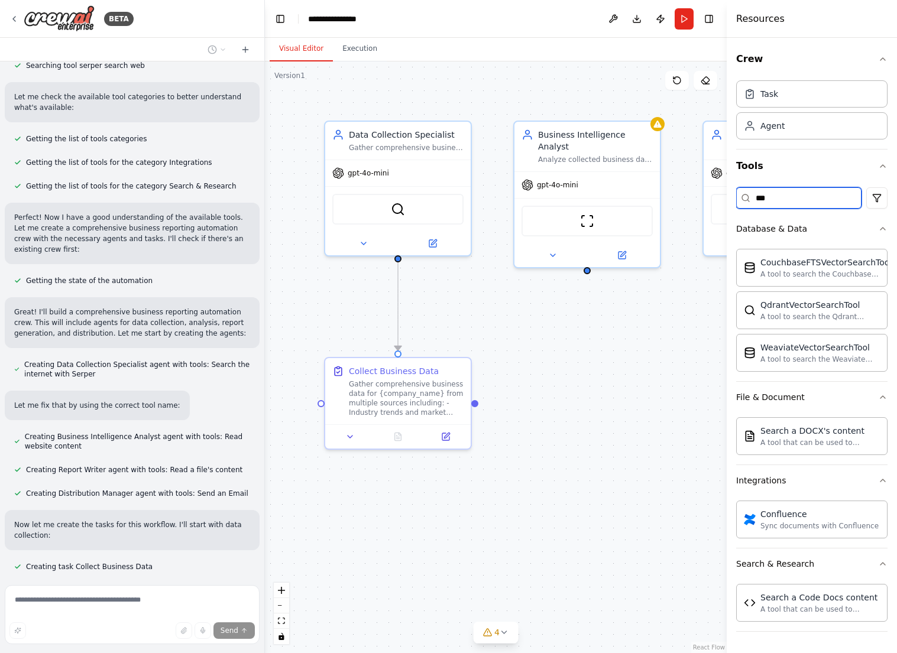
type input "***"
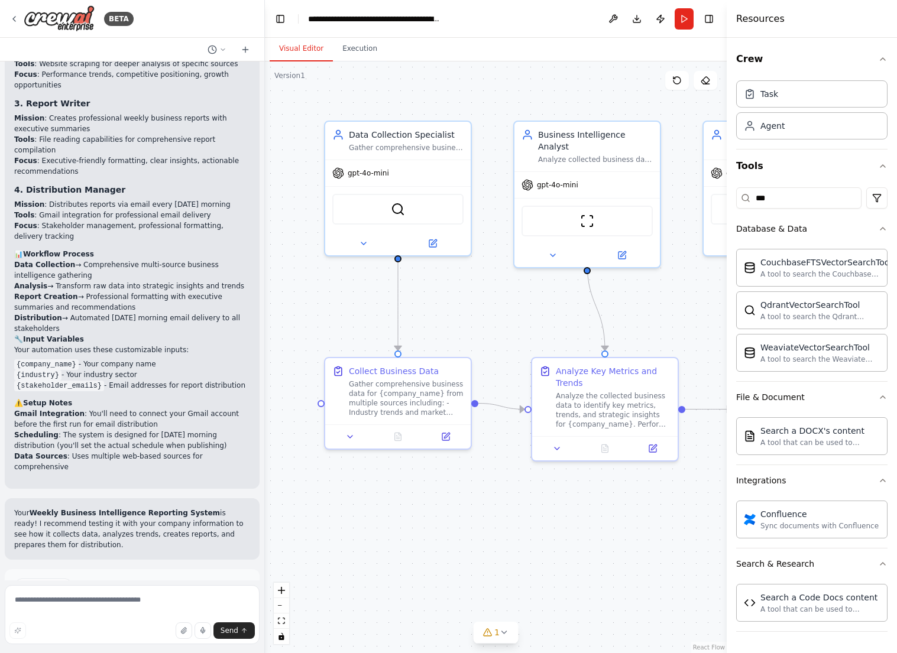
scroll to position [1272, 0]
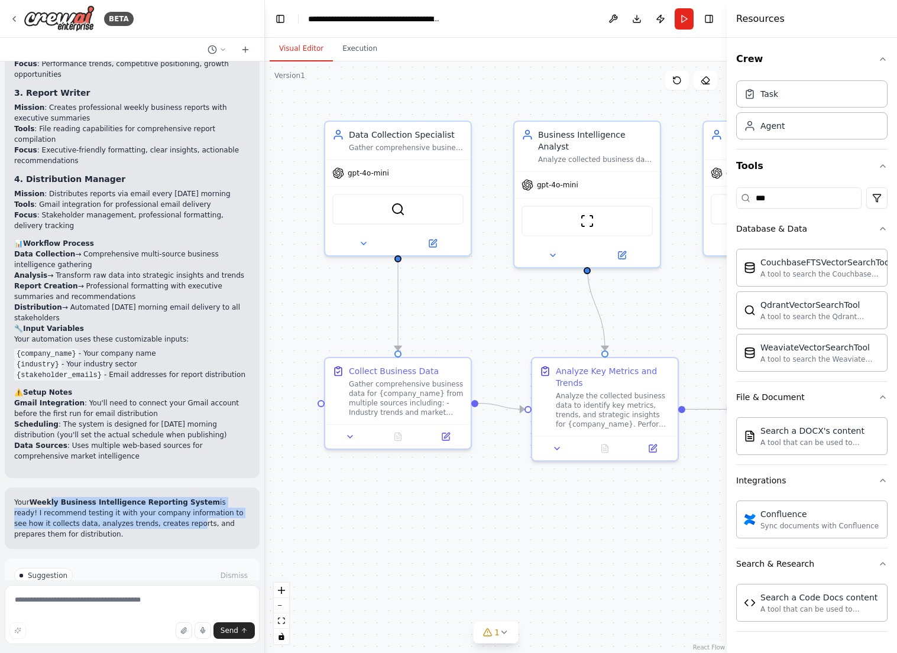
drag, startPoint x: 48, startPoint y: 432, endPoint x: 150, endPoint y: 449, distance: 103.7
click at [150, 497] on p "Your Weekly Business Intelligence Reporting System is ready! I recommend testin…" at bounding box center [132, 518] width 236 height 43
click at [151, 497] on p "Your Weekly Business Intelligence Reporting System is ready! I recommend testin…" at bounding box center [132, 518] width 236 height 43
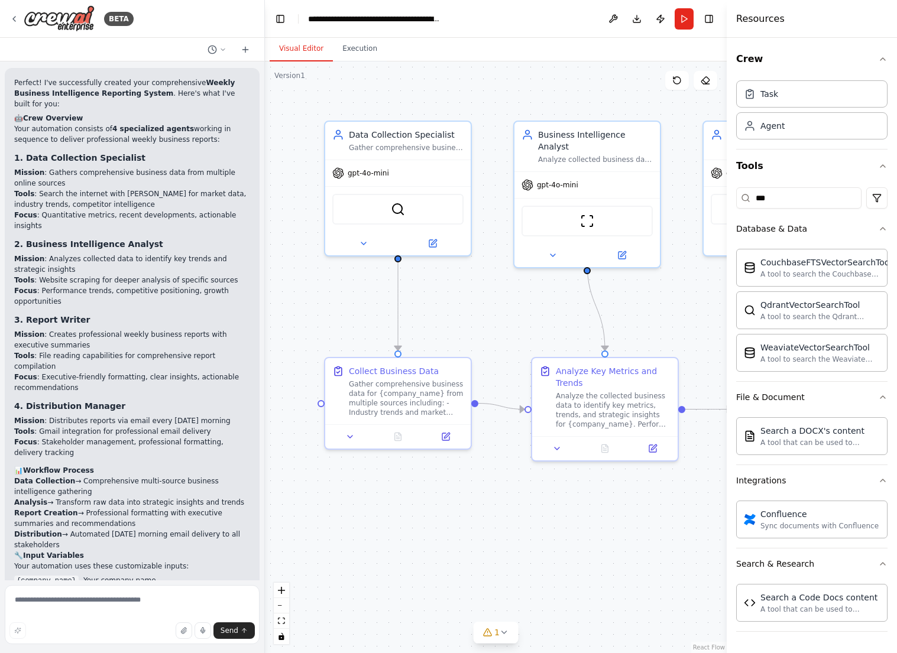
scroll to position [1035, 0]
click at [261, 409] on div "BETA Set up a crew that collects data from multiple sources, creates comprehens…" at bounding box center [448, 326] width 897 height 653
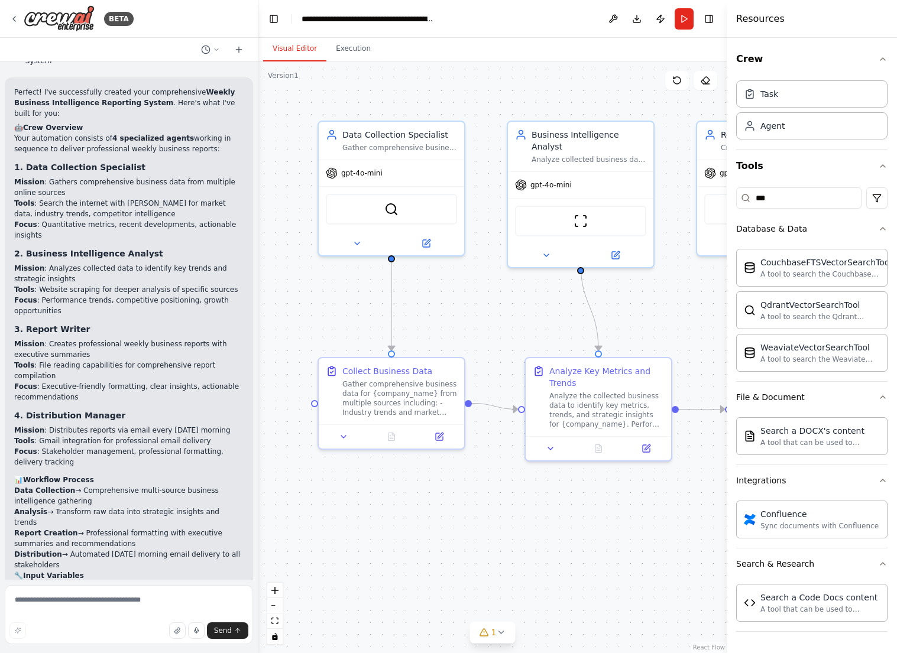
drag, startPoint x: 257, startPoint y: 410, endPoint x: 258, endPoint y: 378, distance: 32.0
click at [258, 378] on div "BETA Set up a crew that collects data from multiple sources, creates comprehens…" at bounding box center [448, 326] width 897 height 653
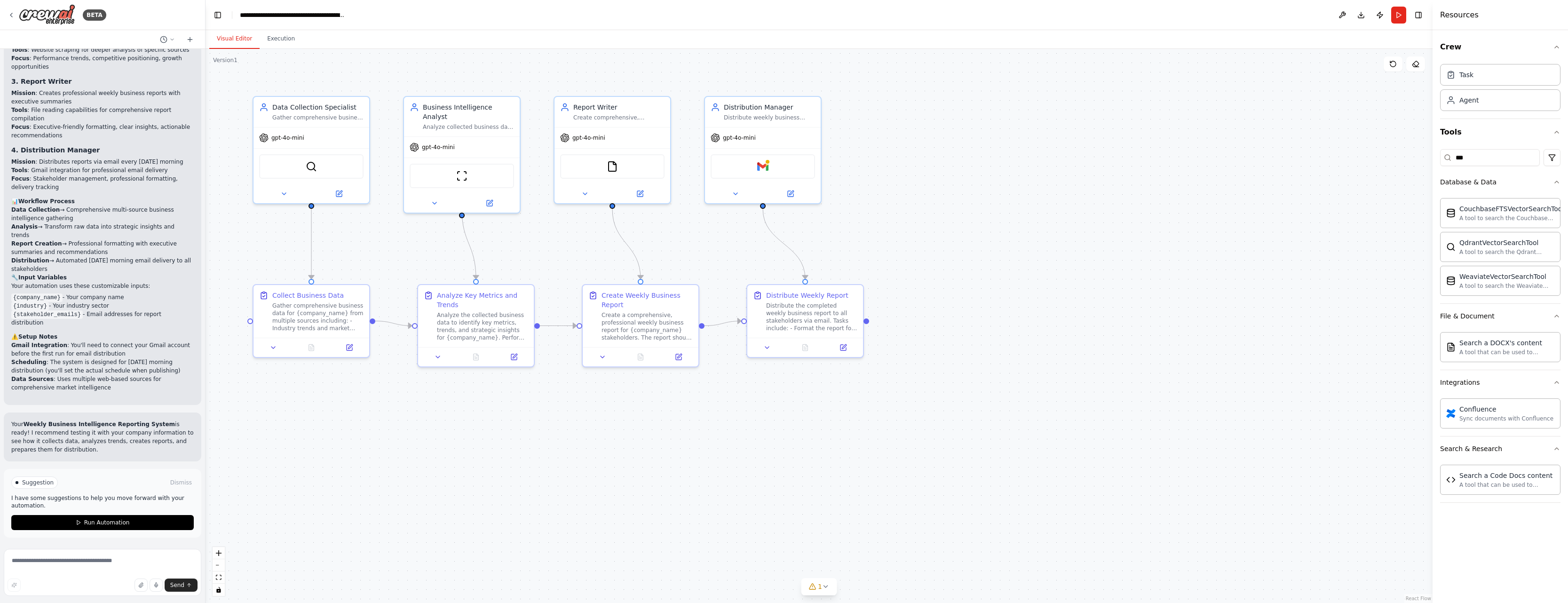
scroll to position [953, 0]
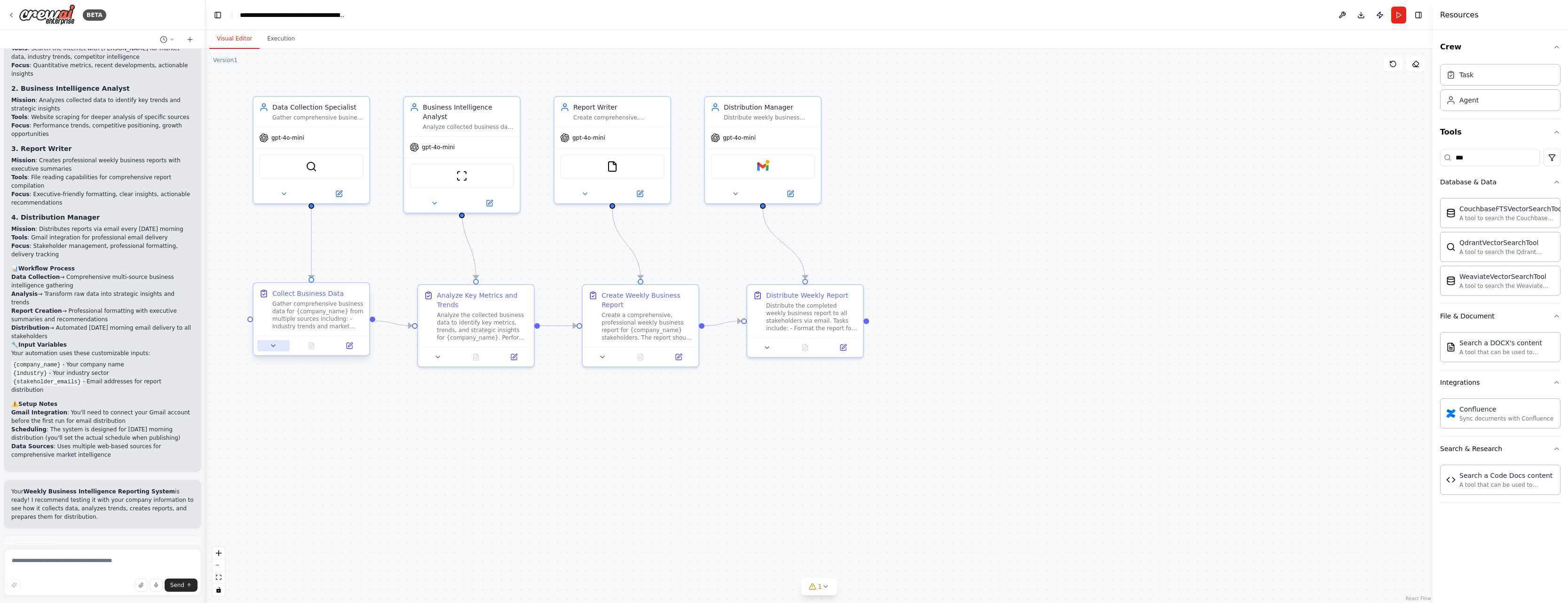
click at [270, 347] on icon at bounding box center [273, 345] width 7 height 7
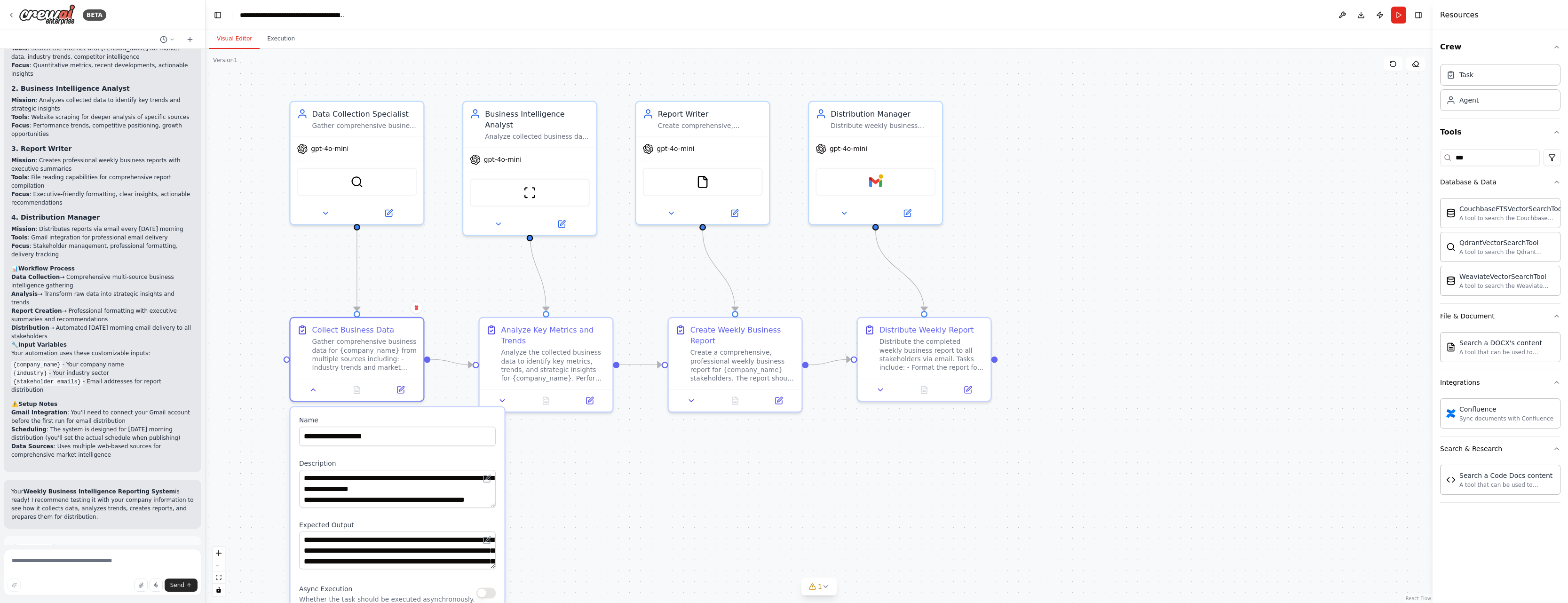
drag, startPoint x: 535, startPoint y: 483, endPoint x: 579, endPoint y: 529, distance: 63.7
click at [579, 529] on div ".deletable-edge-delete-btn { width: 20px; height: 20px; border: 0px solid #ffff…" at bounding box center [819, 325] width 1228 height 554
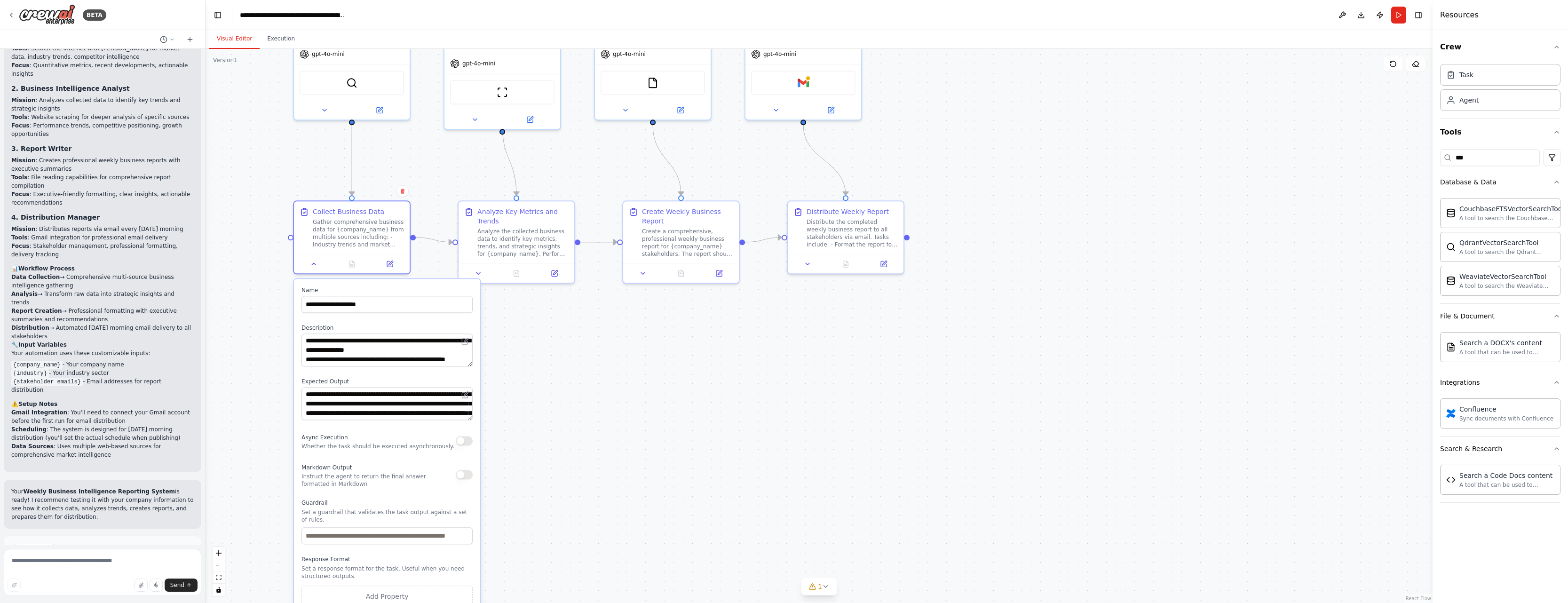
drag, startPoint x: 589, startPoint y: 504, endPoint x: 558, endPoint y: 359, distance: 148.3
click at [558, 359] on div ".deletable-edge-delete-btn { width: 20px; height: 20px; border: 0px solid #ffff…" at bounding box center [819, 325] width 1228 height 554
click at [313, 263] on icon at bounding box center [313, 262] width 7 height 7
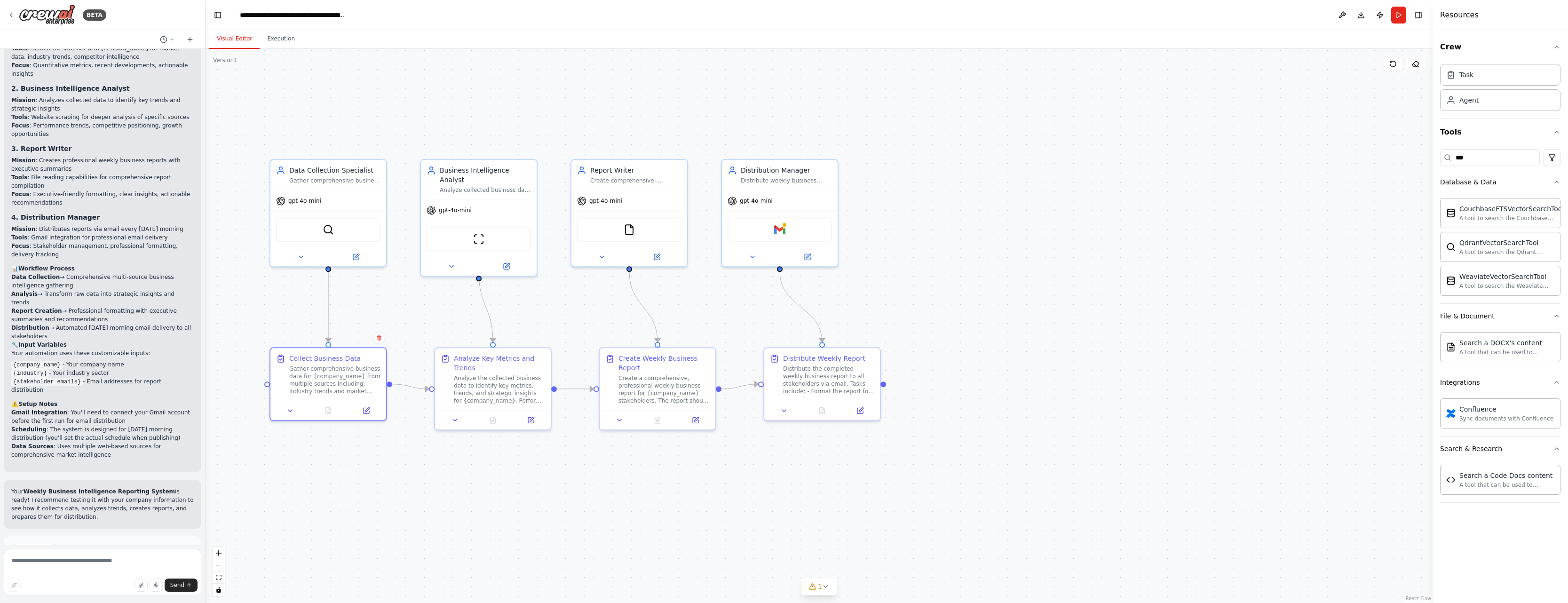
drag, startPoint x: 695, startPoint y: 375, endPoint x: 638, endPoint y: 465, distance: 106.5
click at [671, 521] on div ".deletable-edge-delete-btn { width: 20px; height: 20px; border: 0px solid #ffff…" at bounding box center [819, 325] width 1228 height 554
click at [621, 421] on icon at bounding box center [619, 417] width 7 height 7
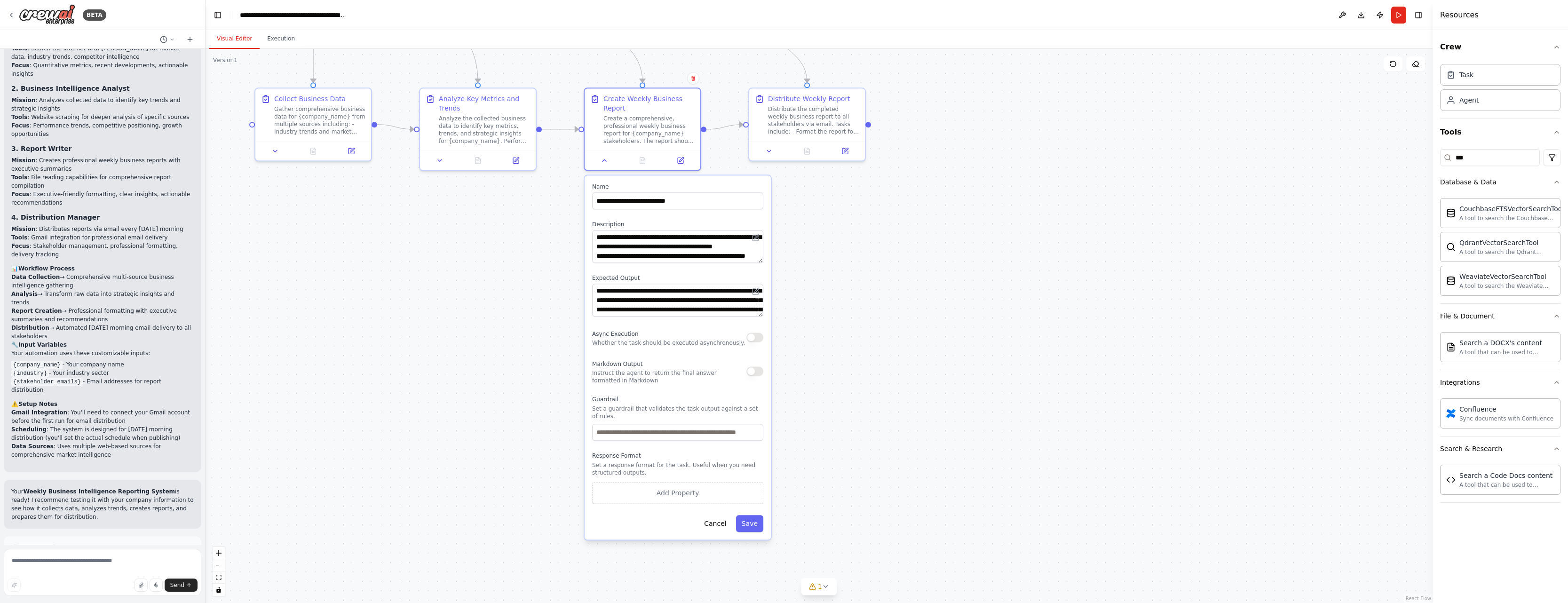
drag, startPoint x: 940, startPoint y: 496, endPoint x: 925, endPoint y: 236, distance: 260.4
click at [794, 236] on div ".deletable-edge-delete-btn { width: 20px; height: 20px; border: 0px solid #ffff…" at bounding box center [819, 325] width 1228 height 554
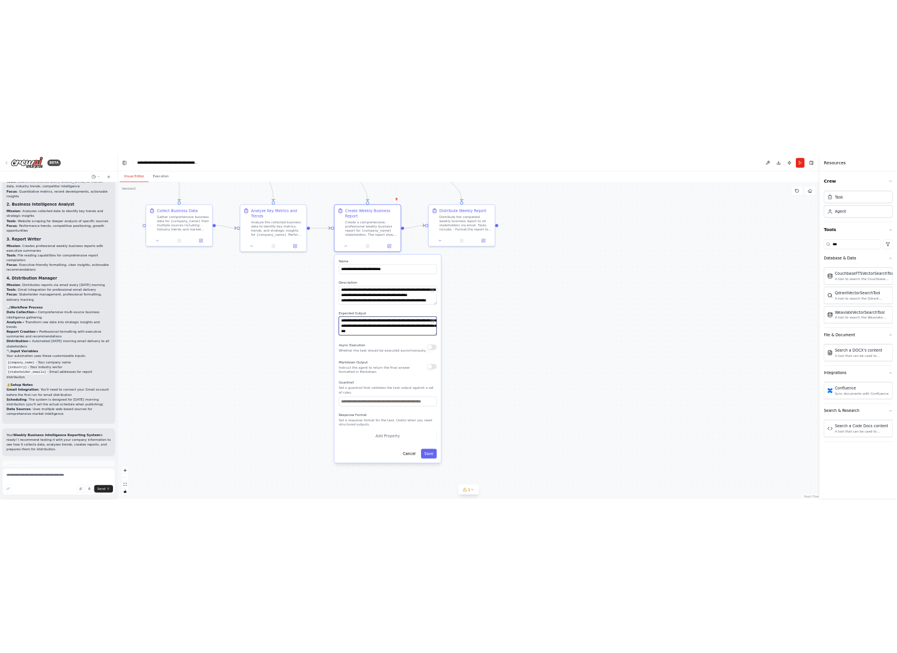
scroll to position [35, 0]
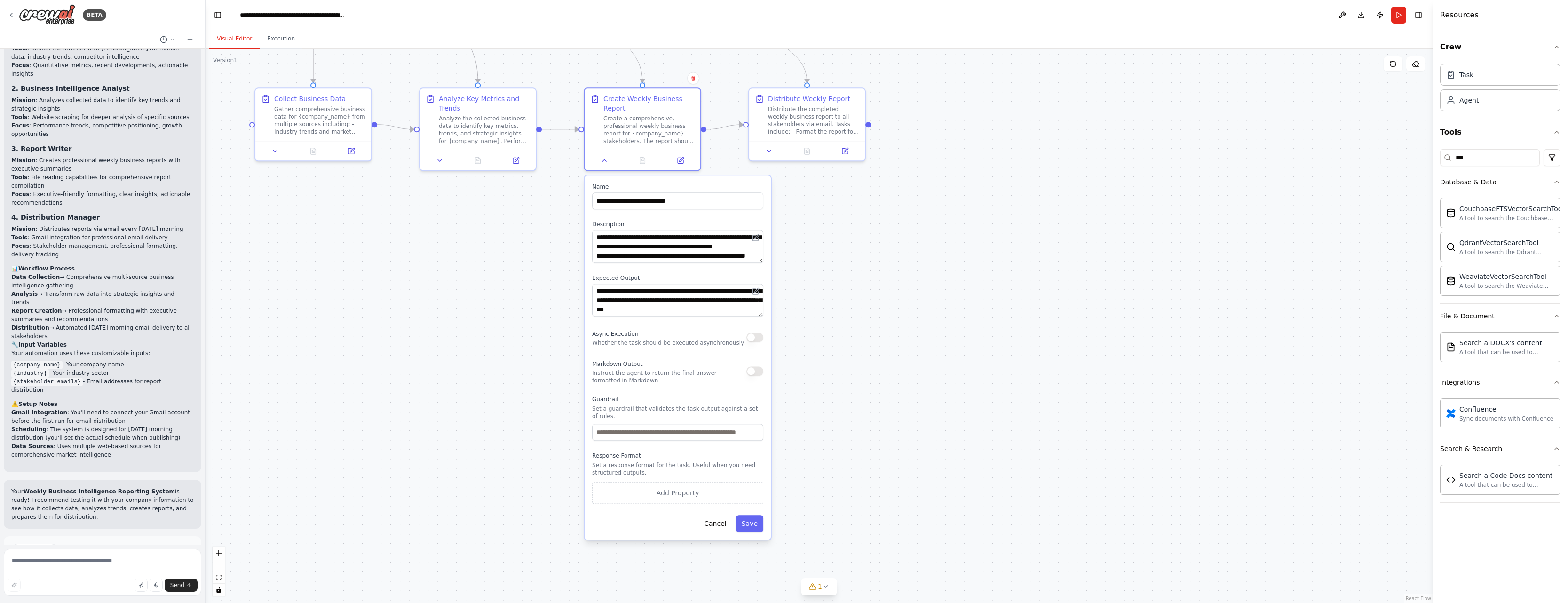
click at [794, 315] on div ".deletable-edge-delete-btn { width: 20px; height: 20px; border: 0px solid #ffff…" at bounding box center [819, 325] width 1228 height 554
click at [602, 161] on icon at bounding box center [604, 158] width 7 height 7
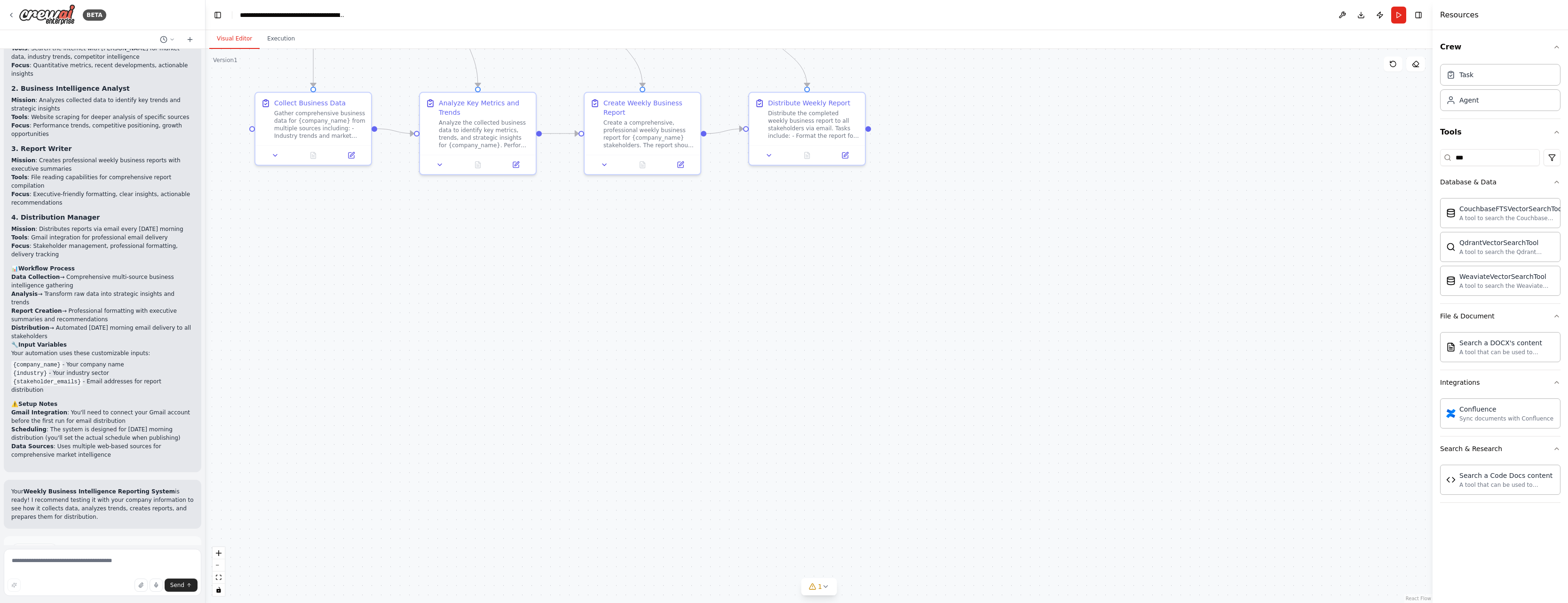
drag, startPoint x: 697, startPoint y: 294, endPoint x: 830, endPoint y: 403, distance: 172.0
click at [794, 406] on div ".deletable-edge-delete-btn { width: 20px; height: 20px; border: 0px solid #ffff…" at bounding box center [819, 325] width 1228 height 554
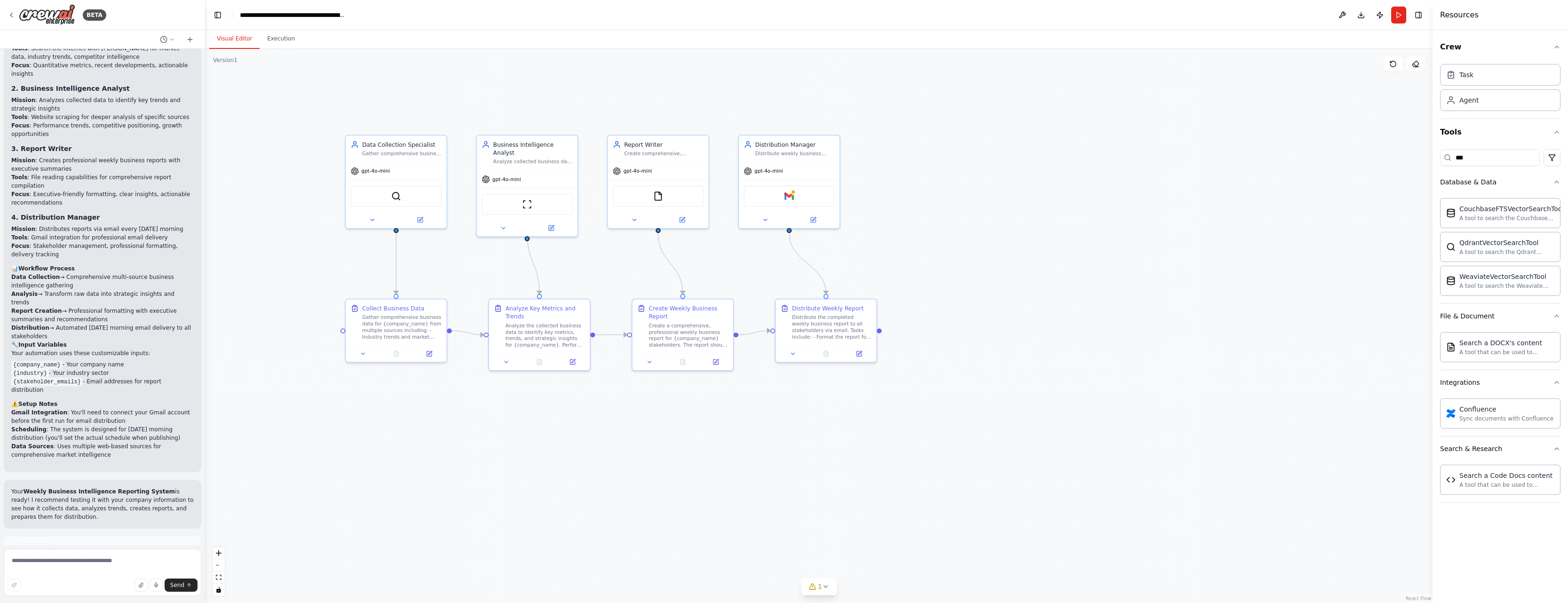
drag, startPoint x: 907, startPoint y: 356, endPoint x: 841, endPoint y: 430, distance: 99.2
click at [794, 430] on div ".deletable-edge-delete-btn { width: 20px; height: 20px; border: 0px solid #ffff…" at bounding box center [819, 325] width 1228 height 554
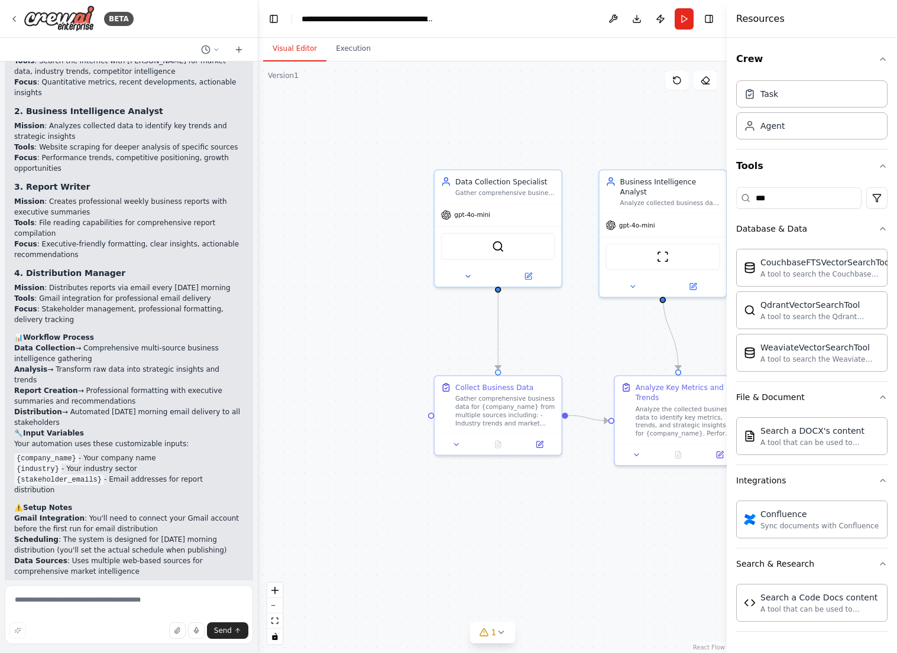
scroll to position [1303, 0]
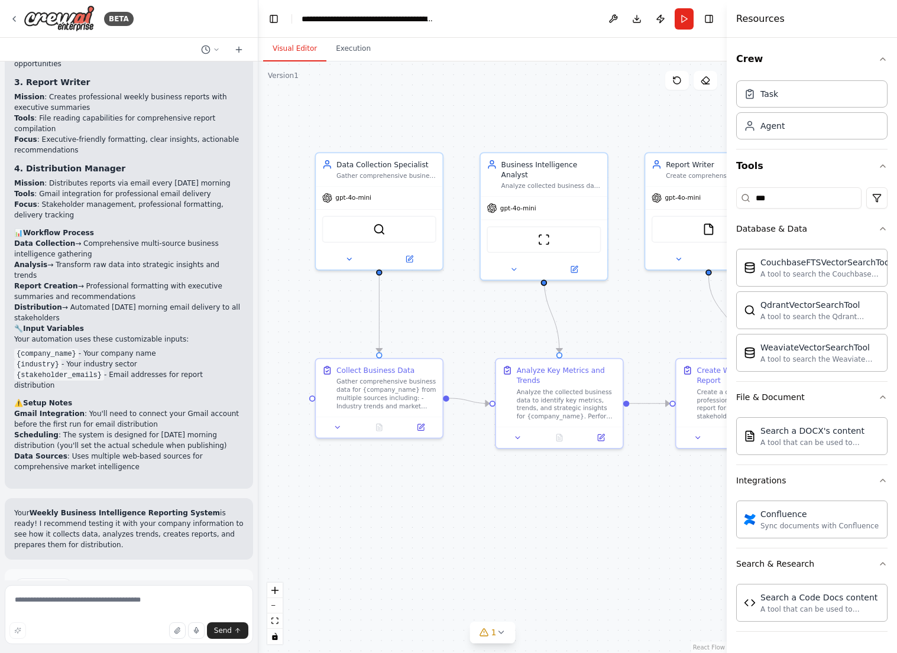
drag, startPoint x: 607, startPoint y: 504, endPoint x: 488, endPoint y: 487, distance: 120.1
click at [488, 487] on div ".deletable-edge-delete-btn { width: 20px; height: 20px; border: 0px solid #ffff…" at bounding box center [492, 357] width 468 height 592
click at [36, 582] on span "Suggestion" at bounding box center [48, 586] width 40 height 9
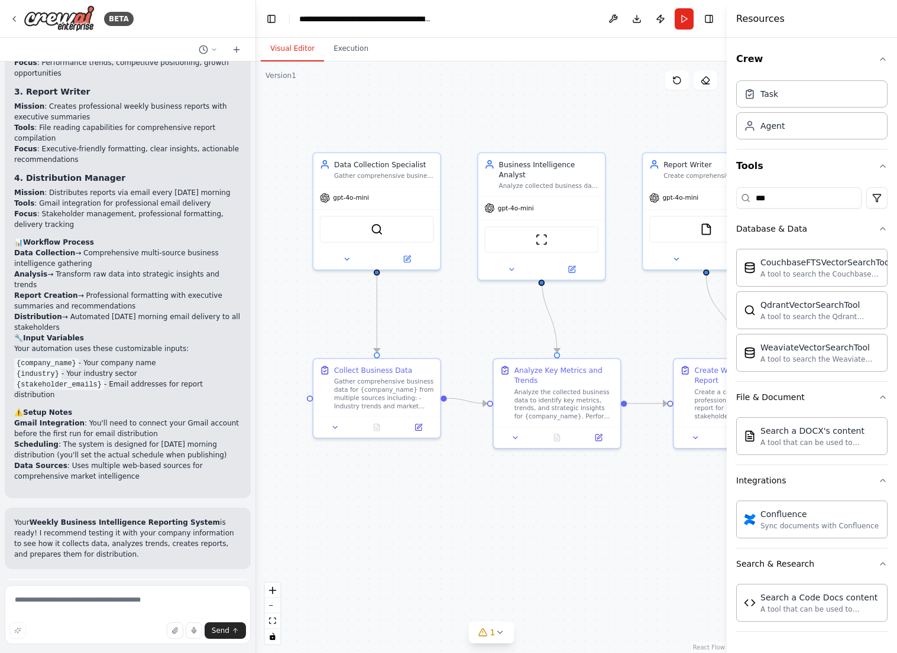
scroll to position [1272, 0]
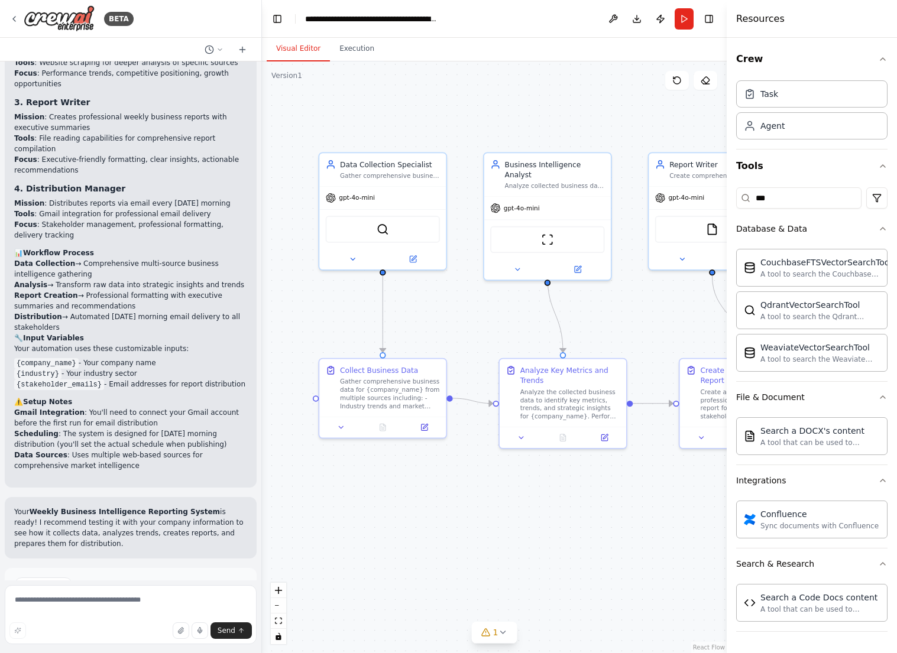
drag, startPoint x: 254, startPoint y: 491, endPoint x: 262, endPoint y: 515, distance: 25.6
click at [262, 515] on div "BETA Set up a crew that collects data from multiple sources, creates comprehens…" at bounding box center [448, 326] width 897 height 653
click at [147, 631] on span "Run Automation" at bounding box center [136, 635] width 57 height 9
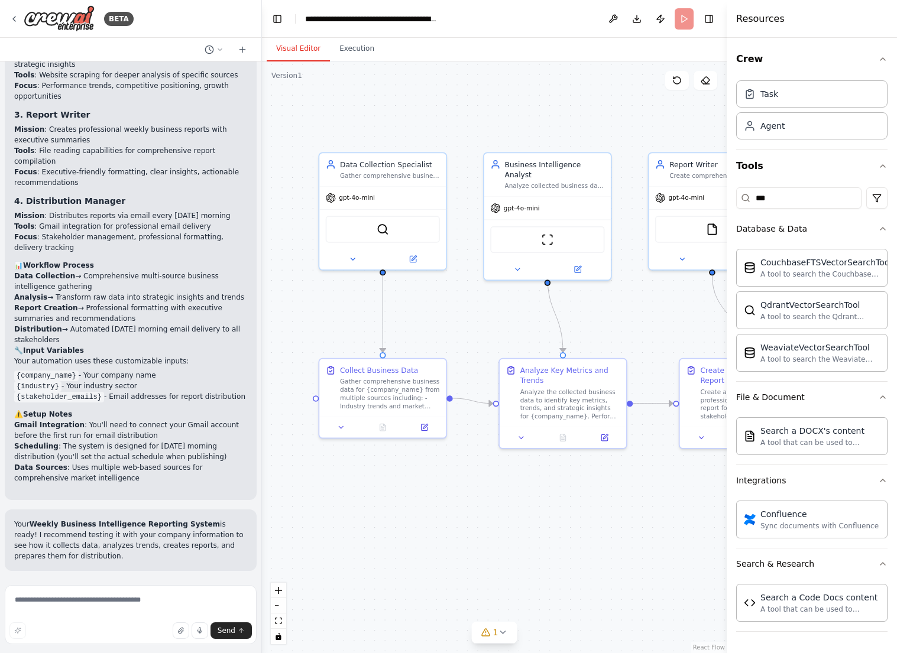
scroll to position [1176, 0]
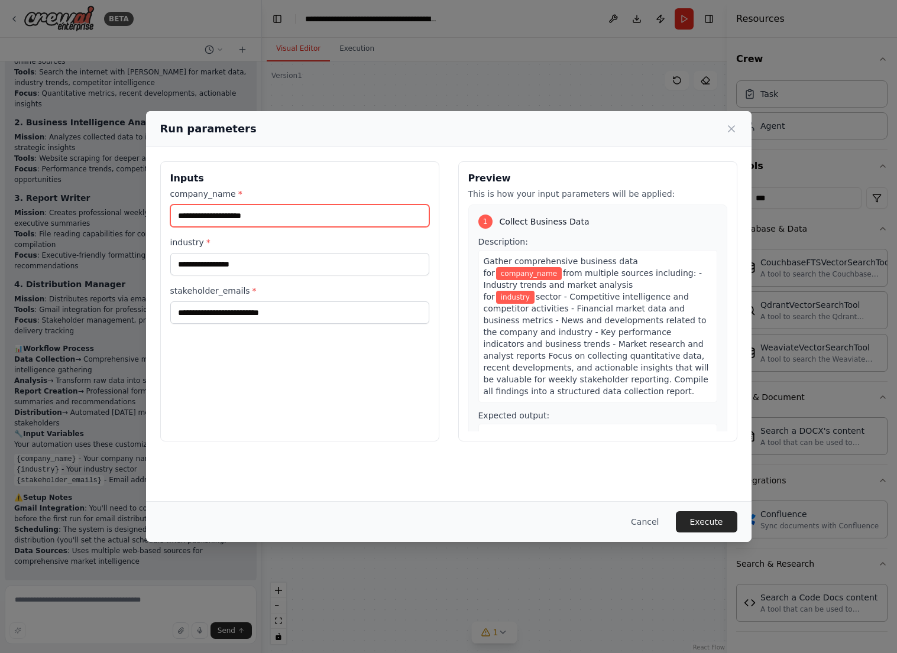
click at [270, 218] on input "company_name *" at bounding box center [299, 216] width 259 height 22
type input "**********"
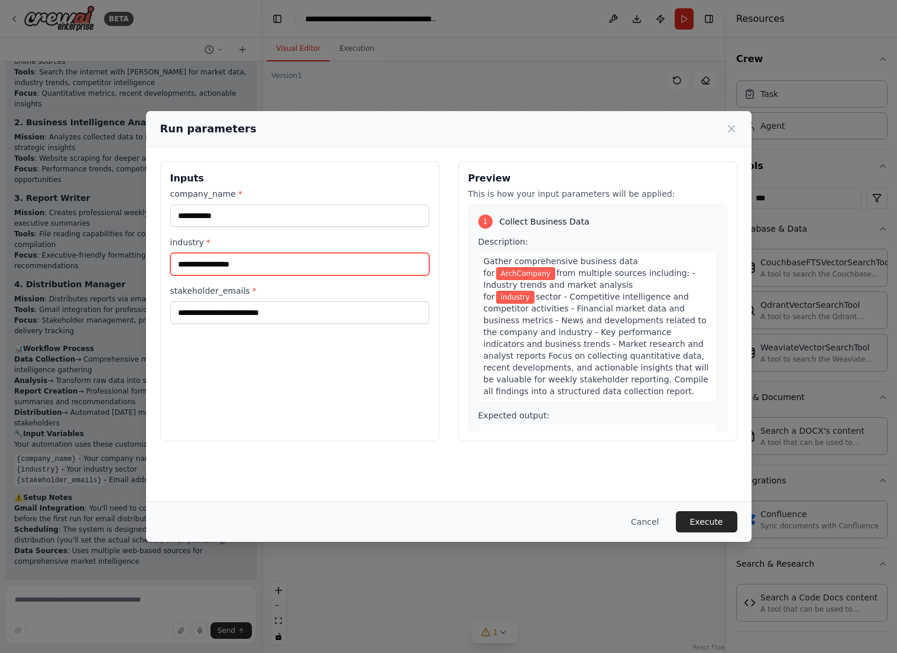
click at [304, 255] on input "industry *" at bounding box center [299, 264] width 259 height 22
type input "**********"
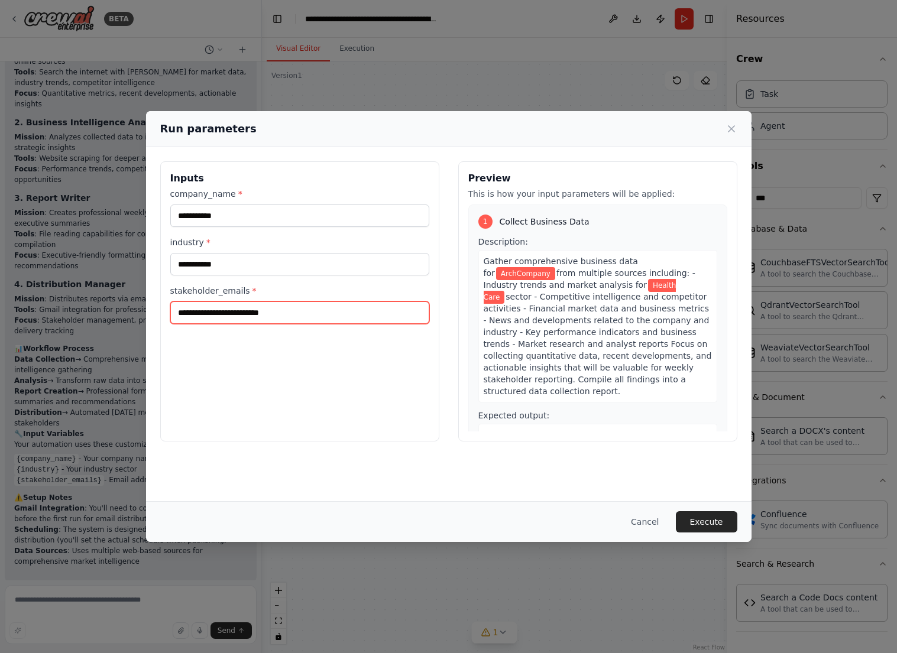
click at [289, 309] on input "stakeholder_emails *" at bounding box center [299, 313] width 259 height 22
type input "**********"
click at [702, 522] on button "Execute" at bounding box center [706, 521] width 61 height 21
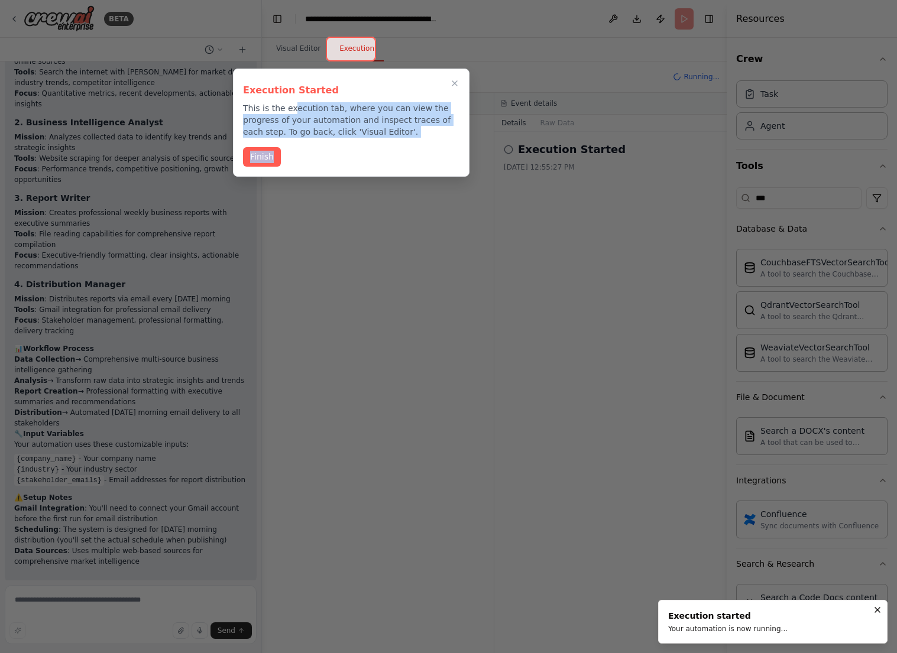
drag, startPoint x: 289, startPoint y: 111, endPoint x: 362, endPoint y: 139, distance: 78.6
click at [362, 139] on div "Execution Started This is the execution tab, where you can view the progress of…" at bounding box center [351, 123] width 237 height 108
click at [368, 141] on div "Execution Started This is the execution tab, where you can view the progress of…" at bounding box center [351, 123] width 237 height 108
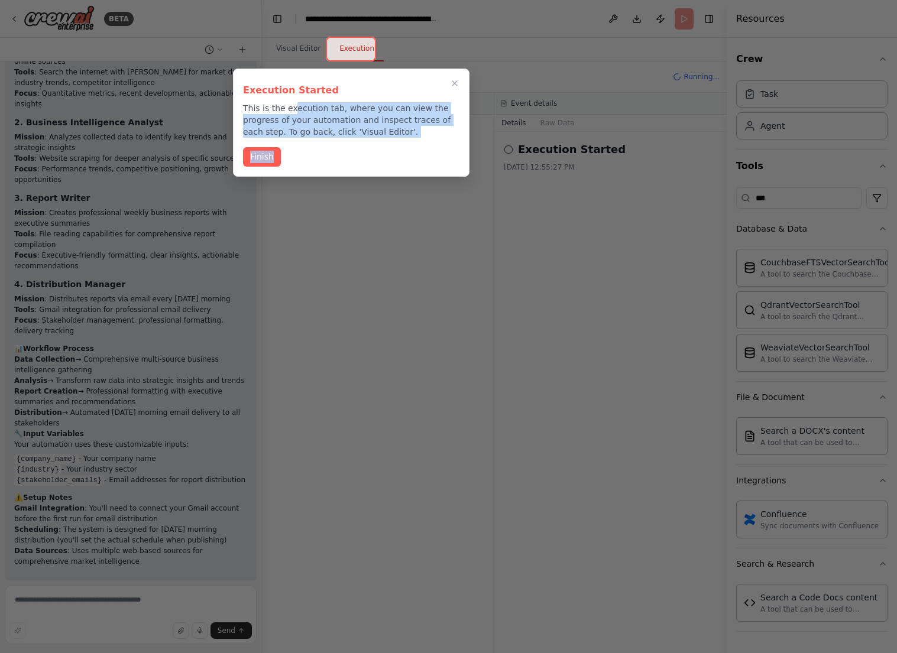
click at [264, 159] on button "Finish" at bounding box center [262, 157] width 38 height 20
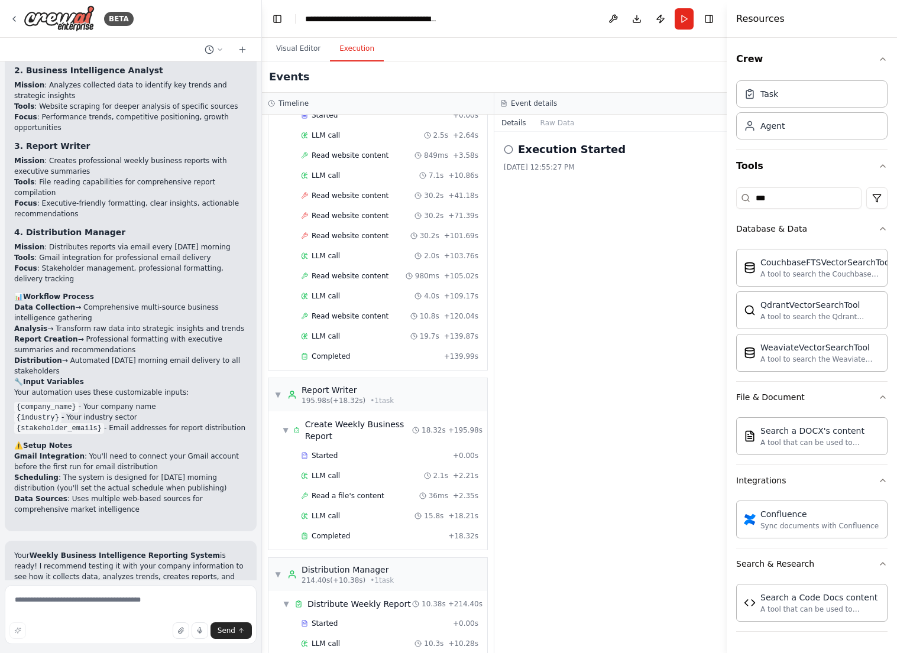
scroll to position [1272, 0]
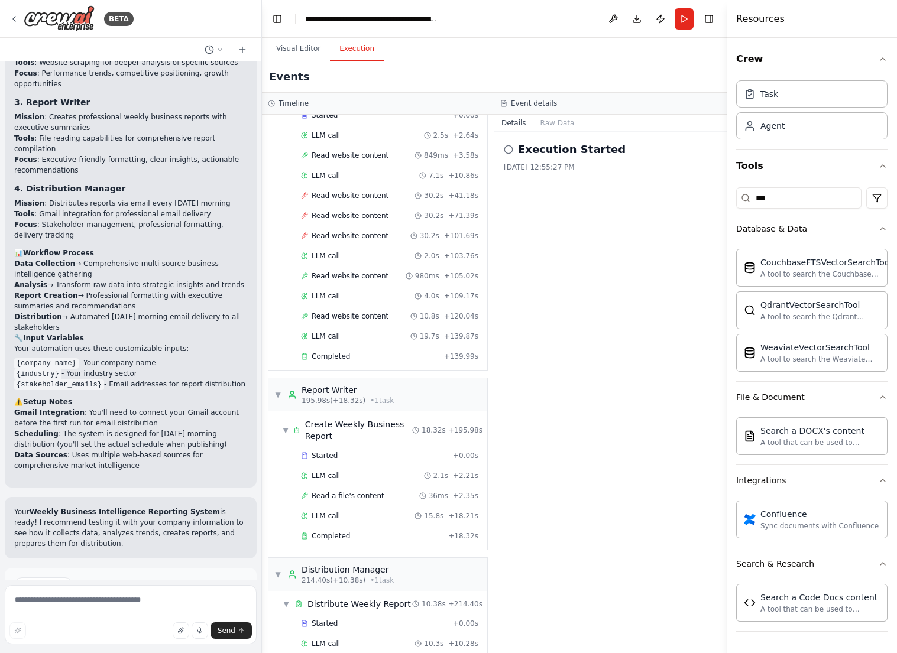
drag, startPoint x: 43, startPoint y: 429, endPoint x: 157, endPoint y: 462, distance: 119.0
click at [157, 507] on p "Your Weekly Business Intelligence Reporting System is ready! I recommend testin…" at bounding box center [130, 528] width 233 height 43
drag, startPoint x: 157, startPoint y: 462, endPoint x: 174, endPoint y: 459, distance: 17.4
click at [173, 507] on p "Your Weekly Business Intelligence Reporting System is ready! I recommend testin…" at bounding box center [130, 528] width 233 height 43
drag, startPoint x: 166, startPoint y: 463, endPoint x: 177, endPoint y: 459, distance: 12.0
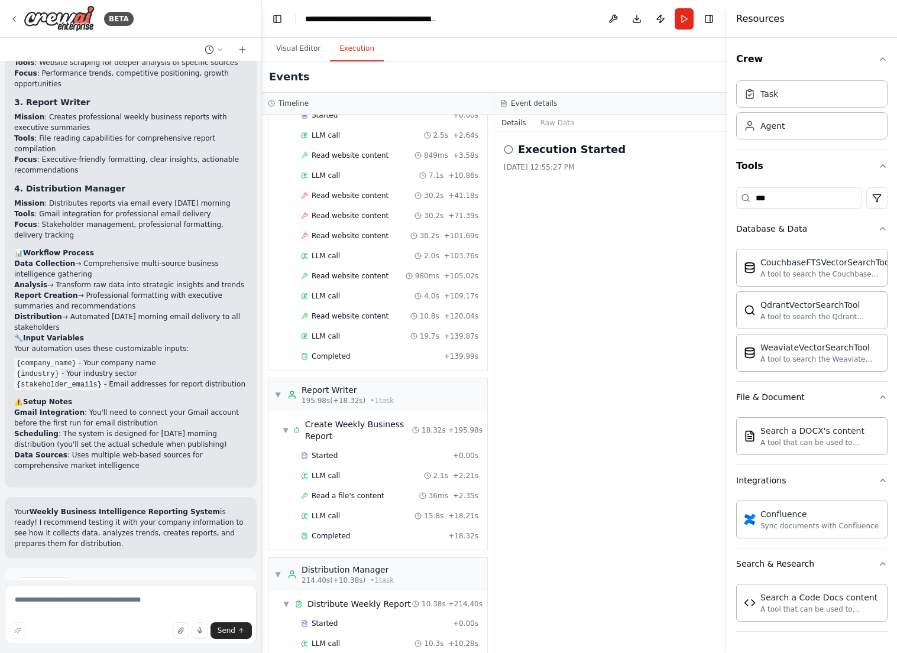
click at [166, 507] on p "Your Weekly Business Intelligence Reporting System is ready! I recommend testin…" at bounding box center [130, 528] width 233 height 43
